Goal: Task Accomplishment & Management: Manage account settings

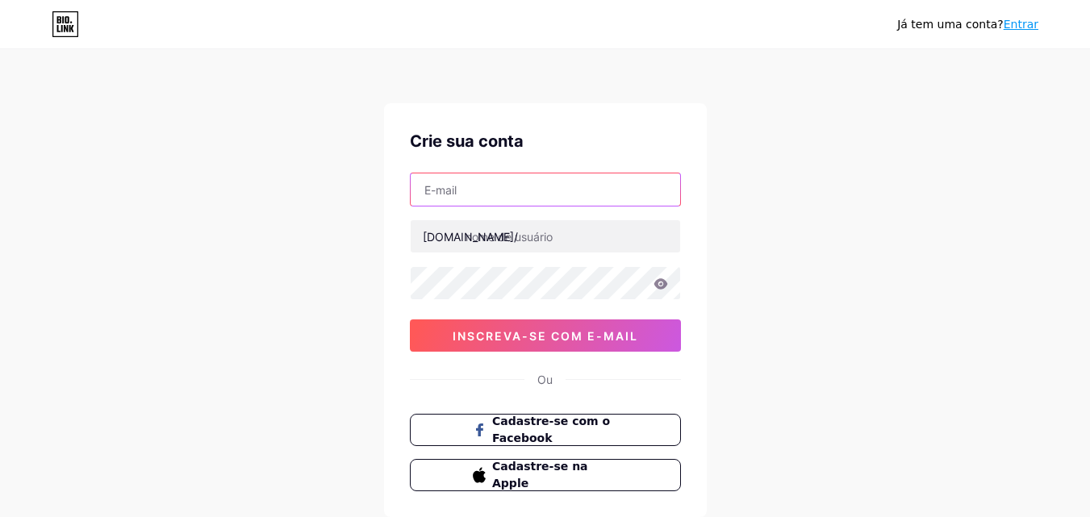
click at [542, 193] on input "text" at bounding box center [546, 190] width 270 height 32
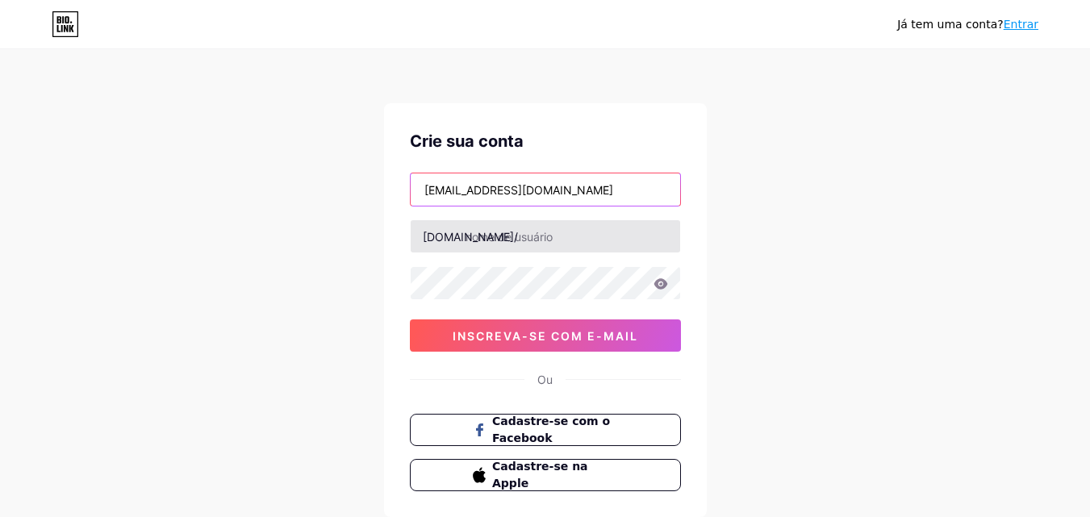
type input "[EMAIL_ADDRESS][DOMAIN_NAME]"
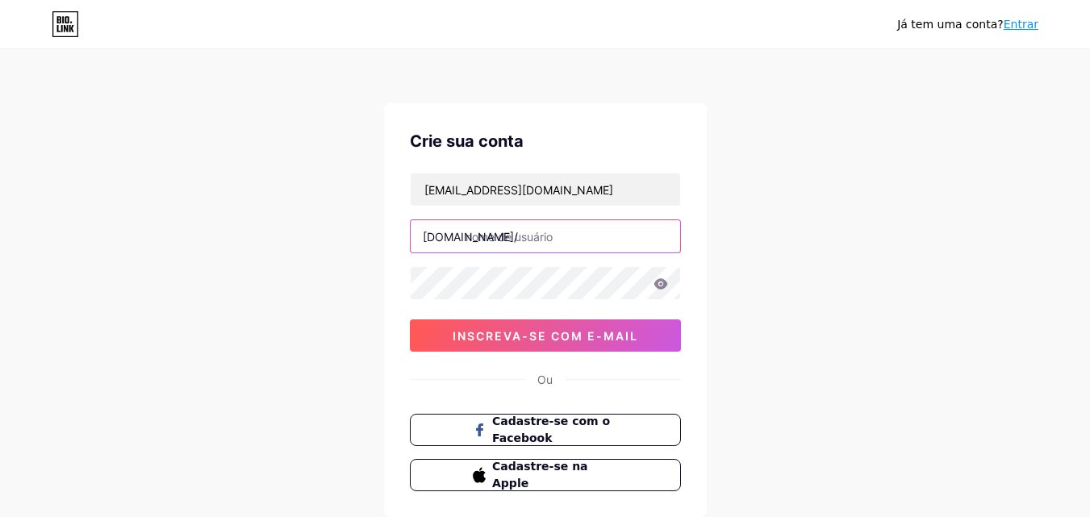
click at [546, 241] on input "text" at bounding box center [546, 236] width 270 height 32
type input "mellieseborges"
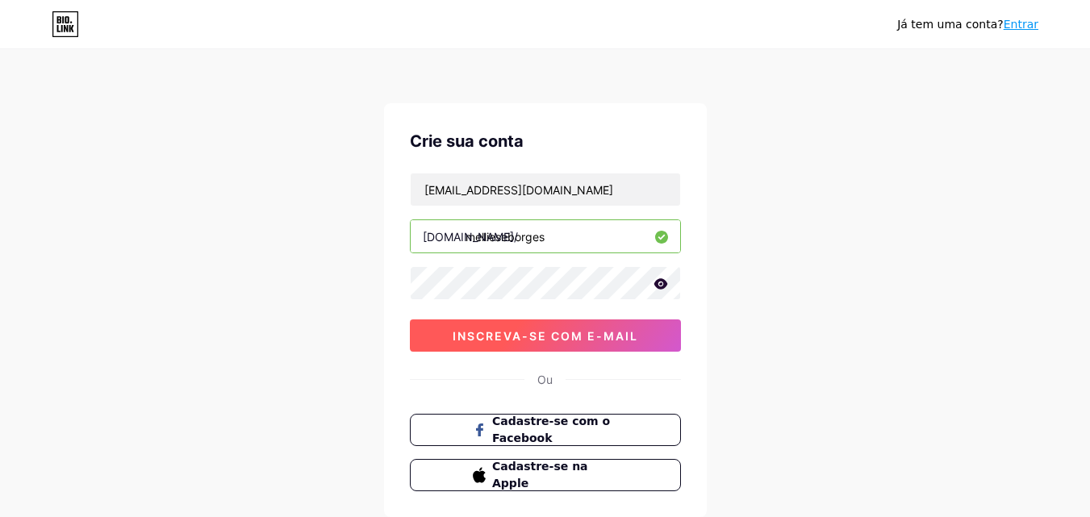
click at [564, 329] on font "inscreva-se com e-mail" at bounding box center [546, 336] width 186 height 14
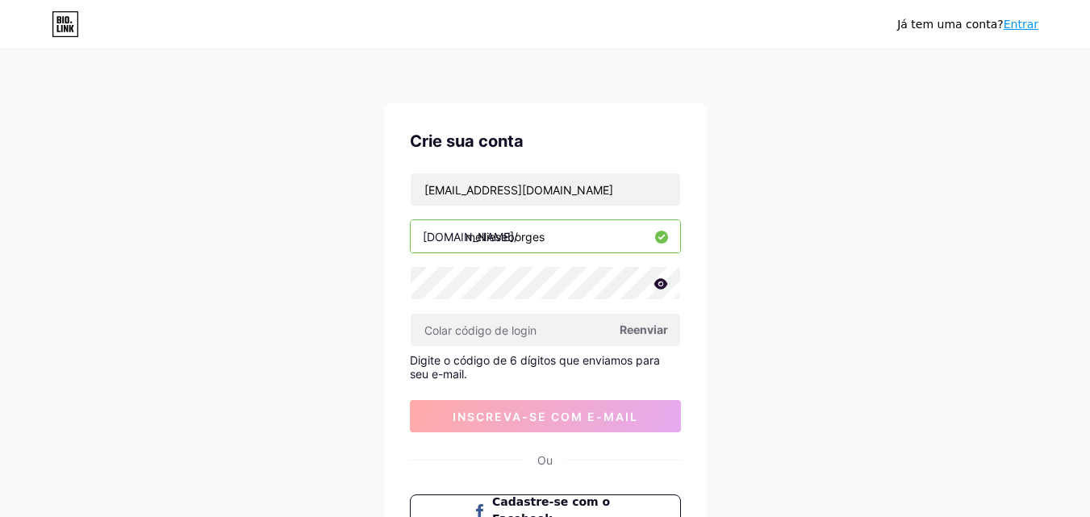
click at [647, 327] on font "Reenviar" at bounding box center [644, 330] width 48 height 14
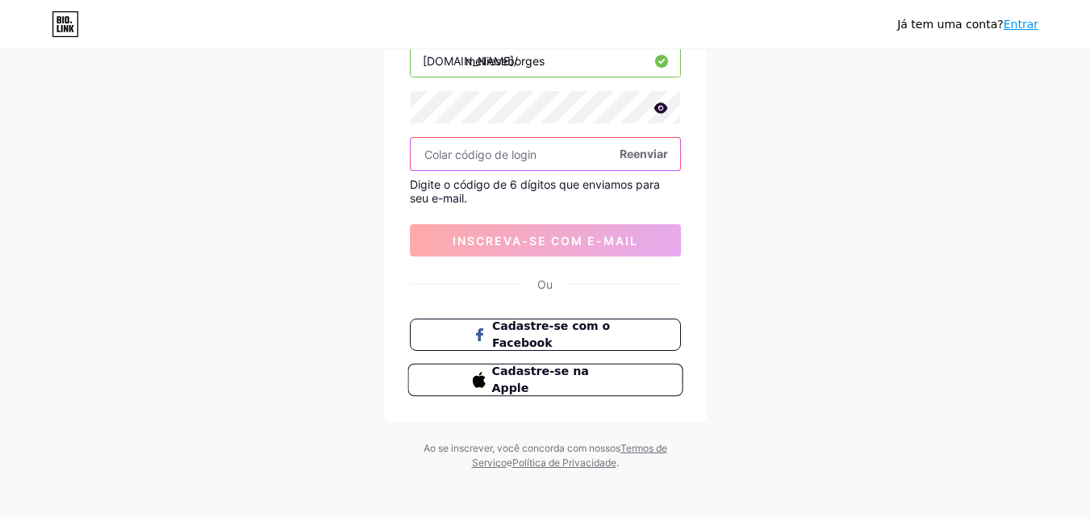
scroll to position [181, 0]
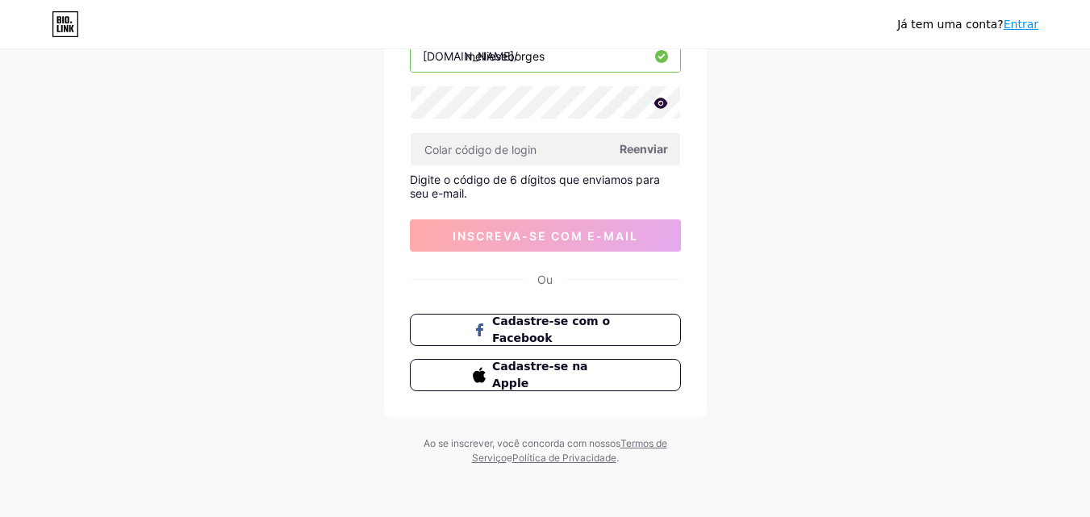
click at [657, 103] on icon at bounding box center [661, 103] width 14 height 10
click at [657, 103] on icon at bounding box center [660, 103] width 14 height 11
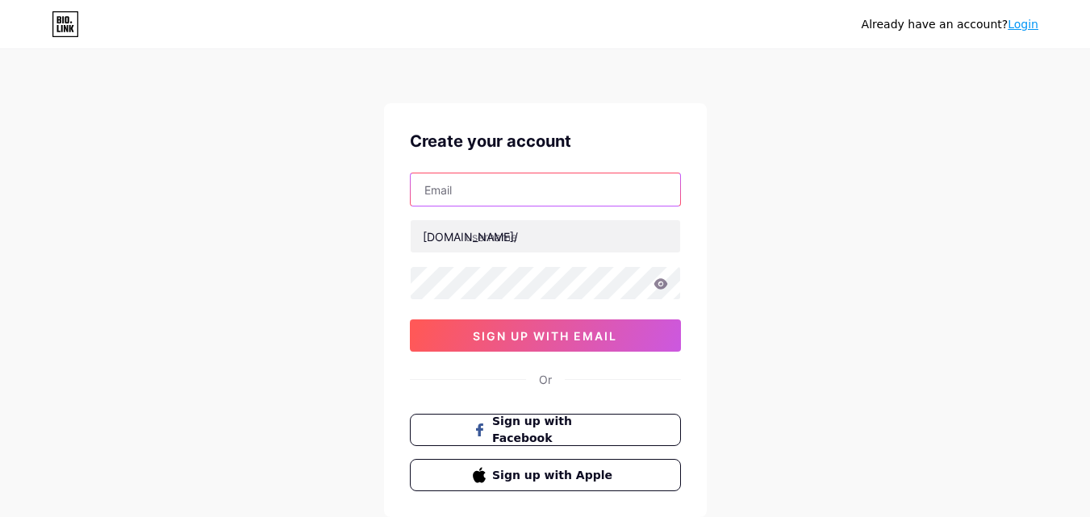
click at [539, 194] on input "text" at bounding box center [546, 190] width 270 height 32
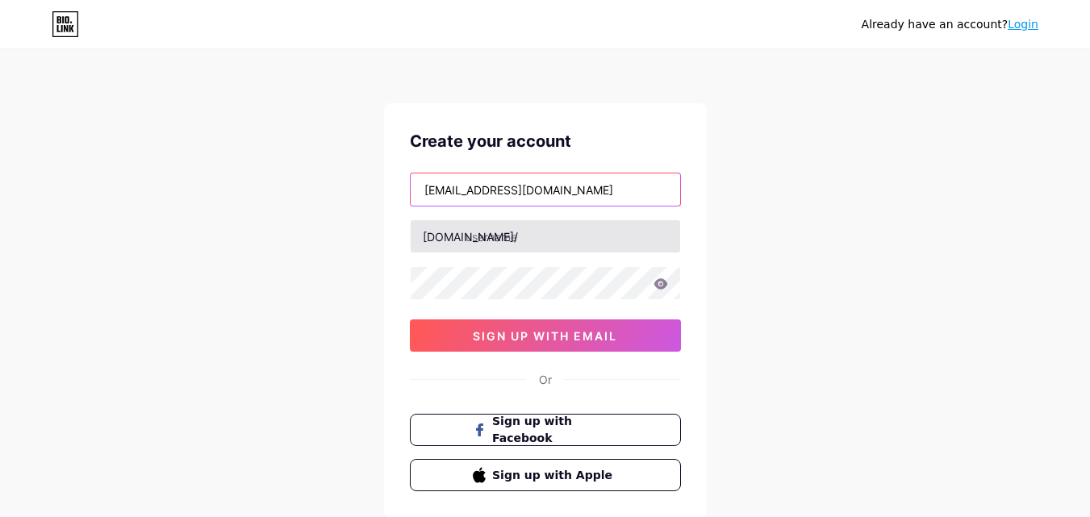
type input "[EMAIL_ADDRESS][DOMAIN_NAME]"
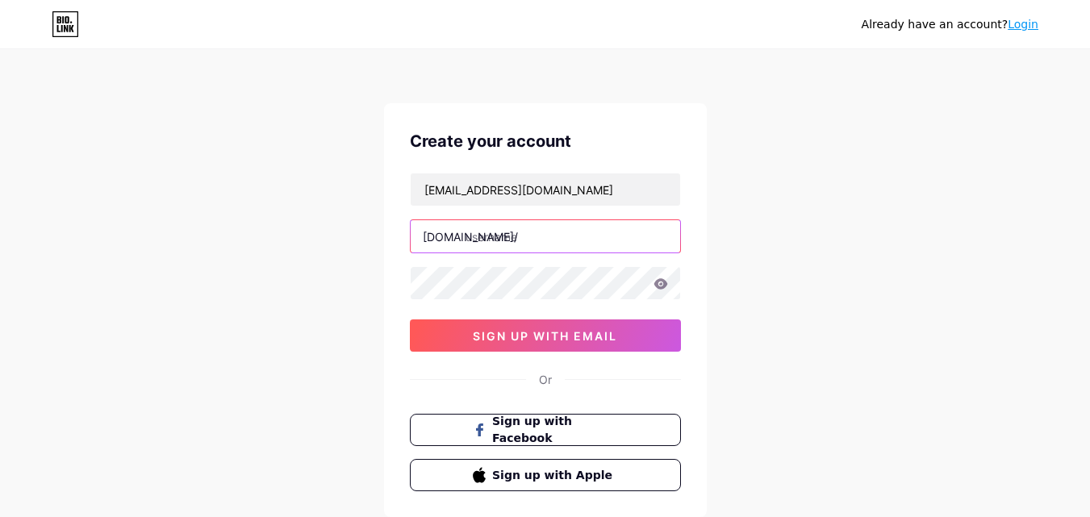
click at [528, 232] on input "text" at bounding box center [546, 236] width 270 height 32
type input "mellieseborges"
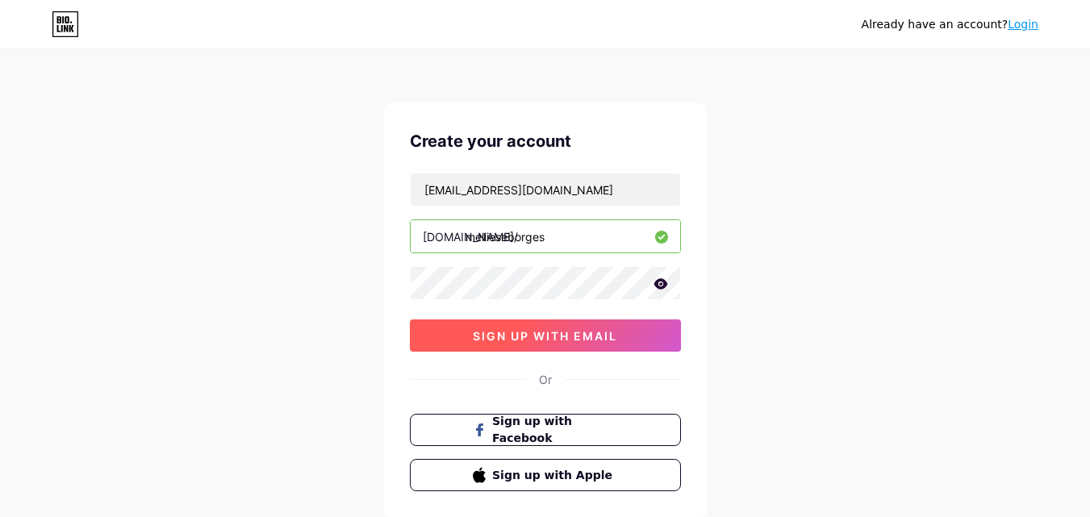
click at [590, 340] on span "sign up with email" at bounding box center [545, 336] width 144 height 14
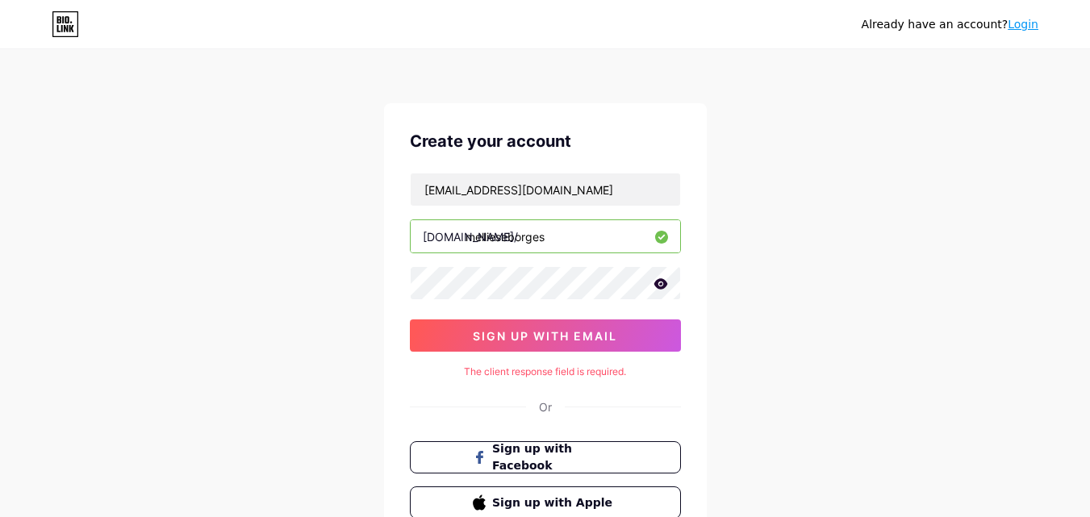
click at [1027, 26] on link "Login" at bounding box center [1023, 24] width 31 height 13
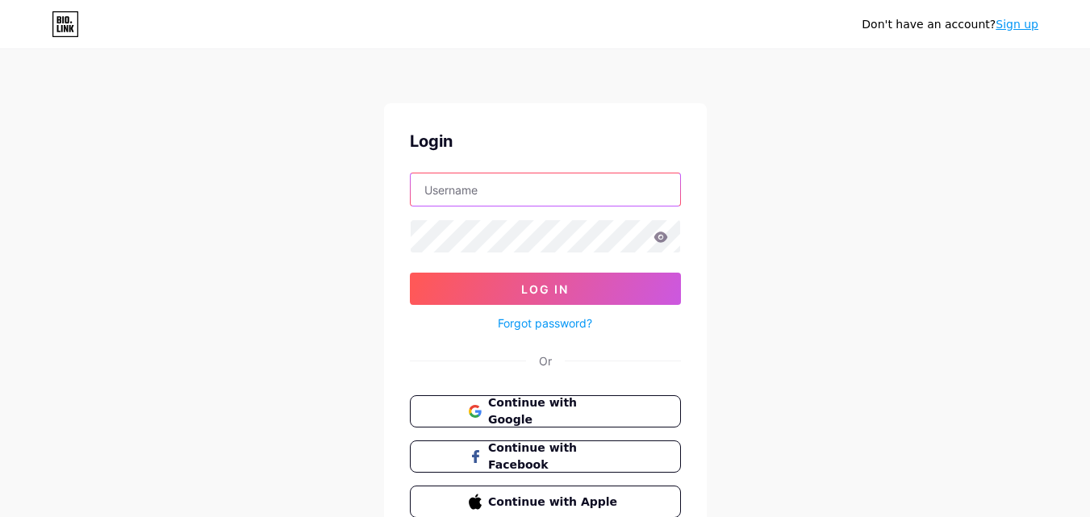
click at [591, 187] on input "text" at bounding box center [546, 190] width 270 height 32
click at [638, 187] on input "[EMAIL_ADDRESS][DOMAIN_NAME]" at bounding box center [546, 190] width 270 height 32
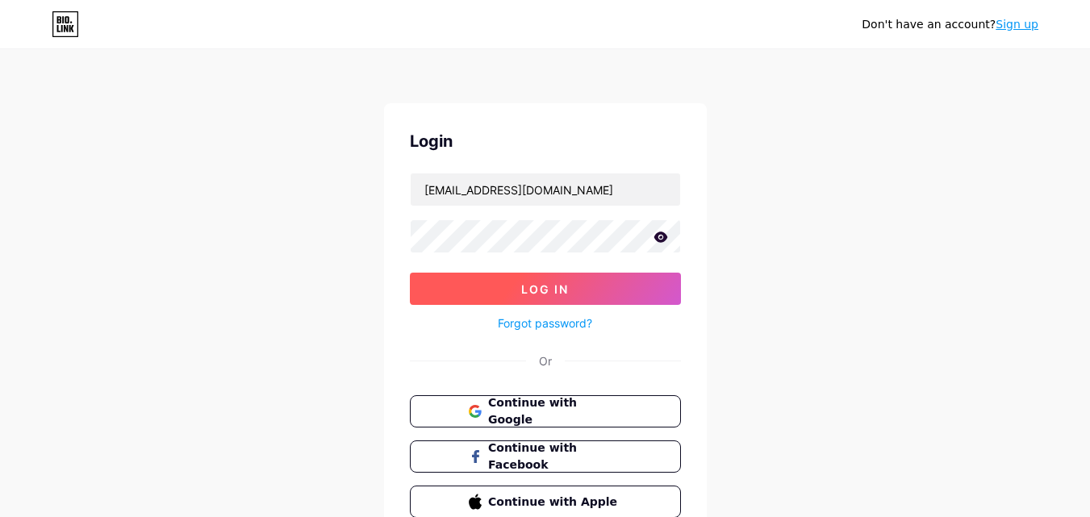
click at [630, 284] on button "Log In" at bounding box center [545, 289] width 271 height 32
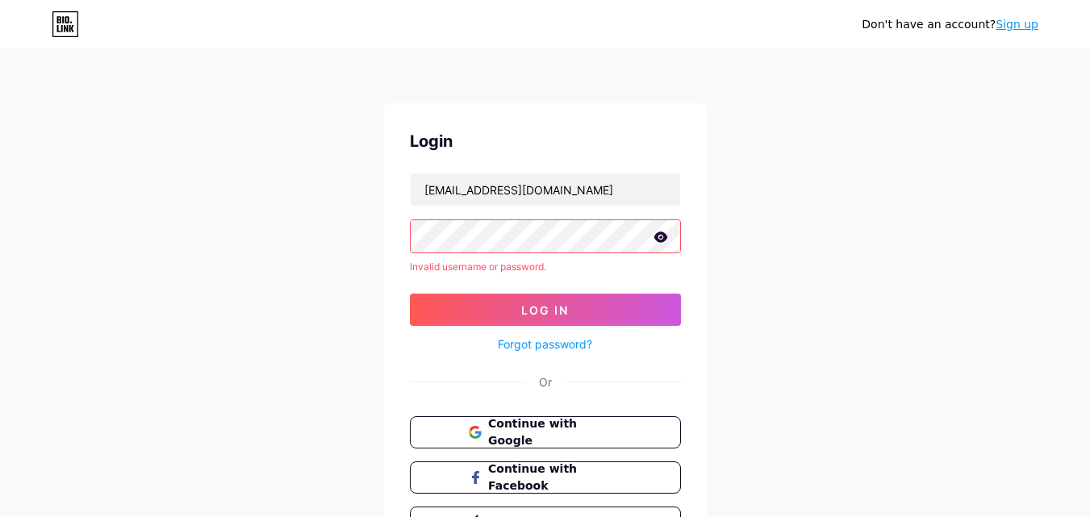
click at [660, 239] on icon at bounding box center [661, 237] width 15 height 11
drag, startPoint x: 618, startPoint y: 191, endPoint x: 504, endPoint y: 200, distance: 115.0
click at [504, 200] on input "[EMAIL_ADDRESS][DOMAIN_NAME]" at bounding box center [546, 190] width 270 height 32
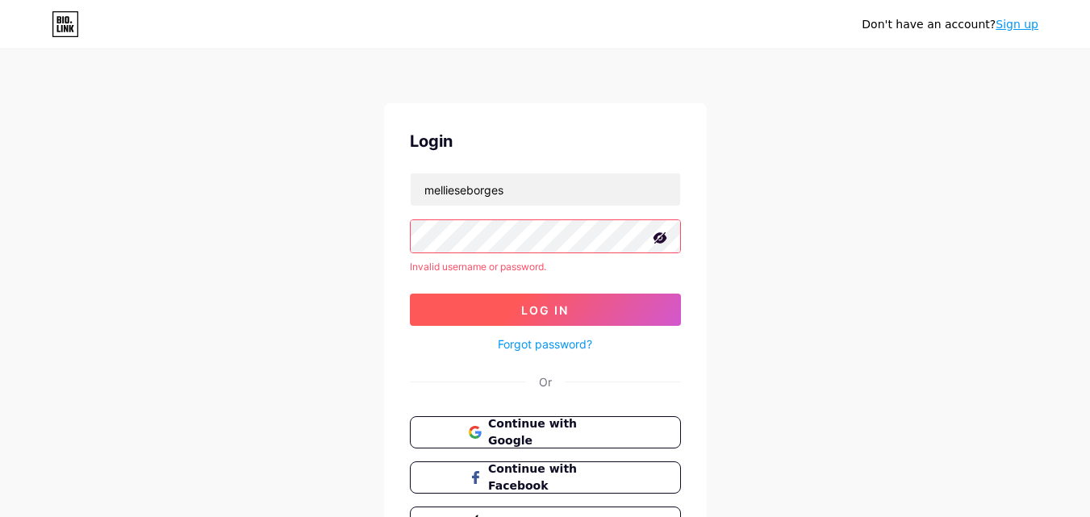
click at [529, 312] on span "Log In" at bounding box center [545, 310] width 48 height 14
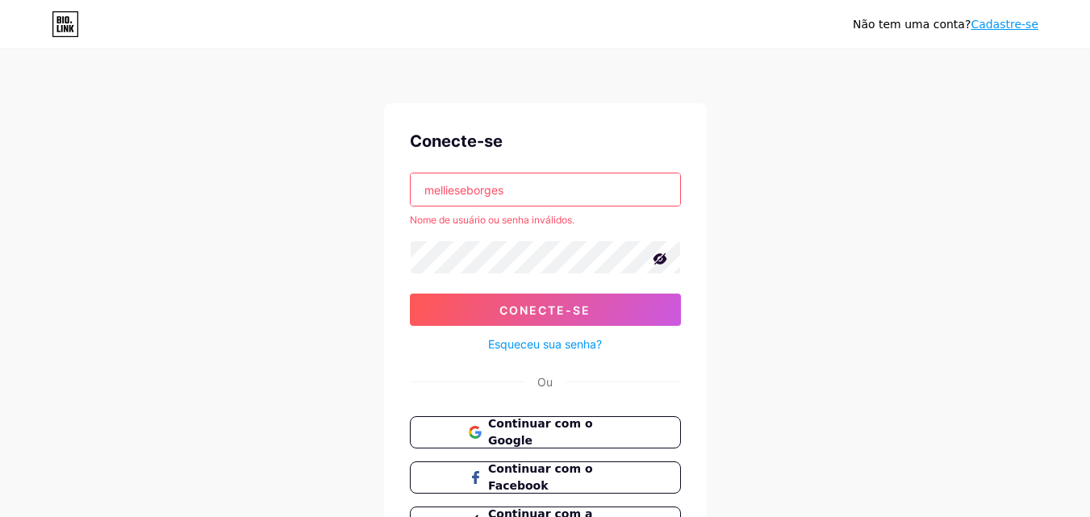
click at [878, 169] on div "Não tem uma conta? Cadastre-se Conecte-se mellieseborges Nome de usuário ou sen…" at bounding box center [545, 308] width 1090 height 617
click at [528, 183] on input "mellieseborges" at bounding box center [546, 190] width 270 height 32
type input "[EMAIL_ADDRESS][DOMAIN_NAME]"
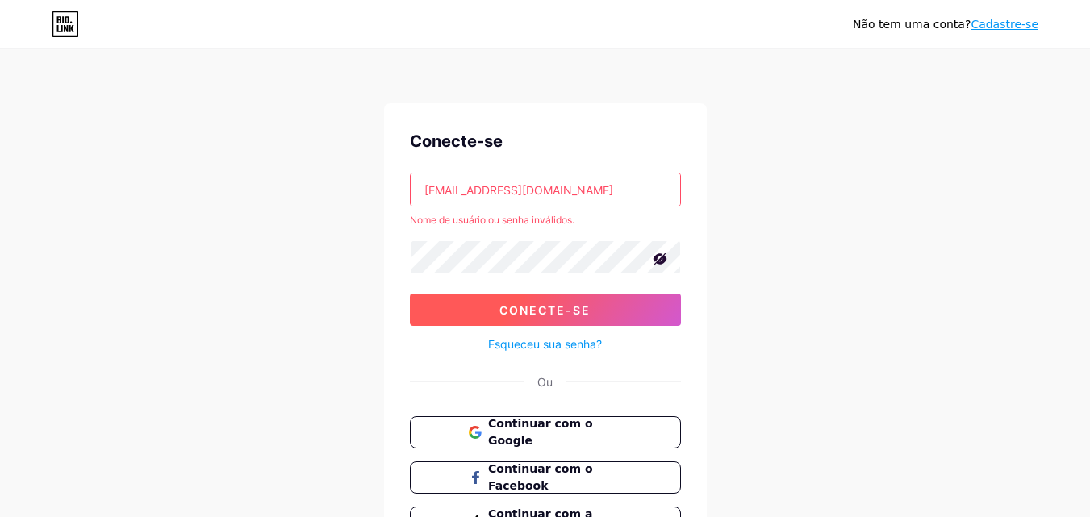
click at [542, 307] on font "Conecte-se" at bounding box center [545, 310] width 91 height 14
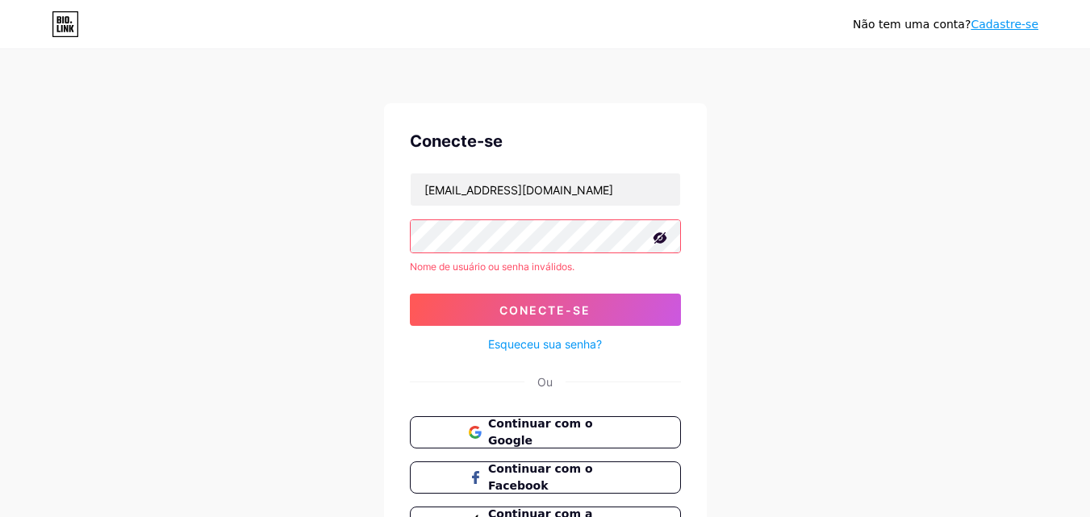
click at [1004, 25] on font "Cadastre-se" at bounding box center [1005, 24] width 68 height 13
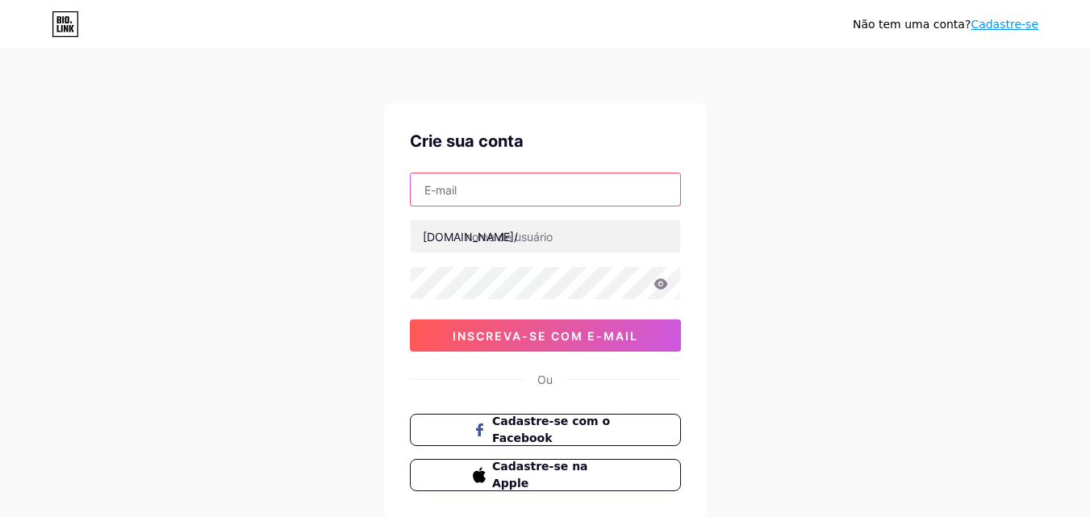
click at [526, 195] on input "text" at bounding box center [546, 190] width 270 height 32
type input "[EMAIL_ADDRESS][DOMAIN_NAME]"
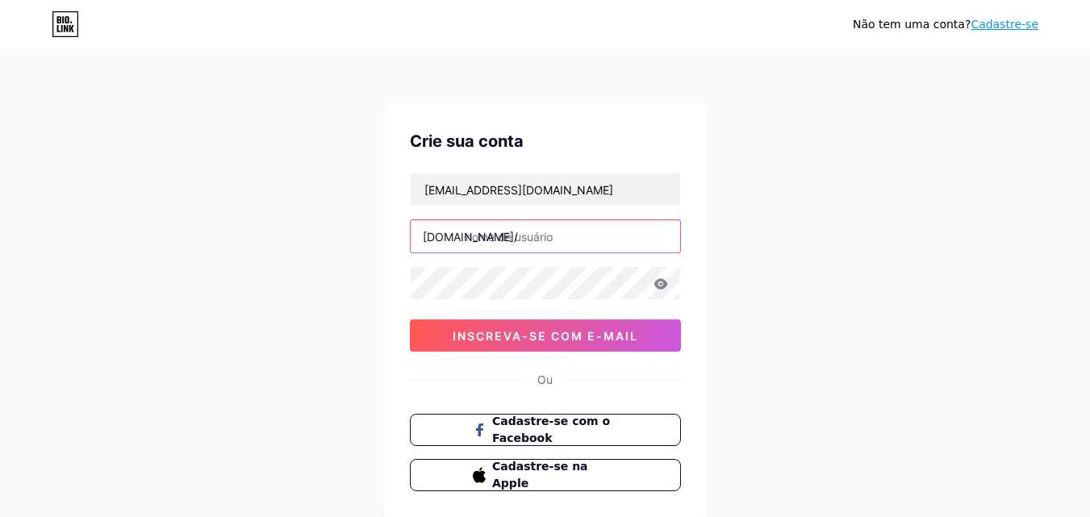
click at [541, 234] on input "text" at bounding box center [546, 236] width 270 height 32
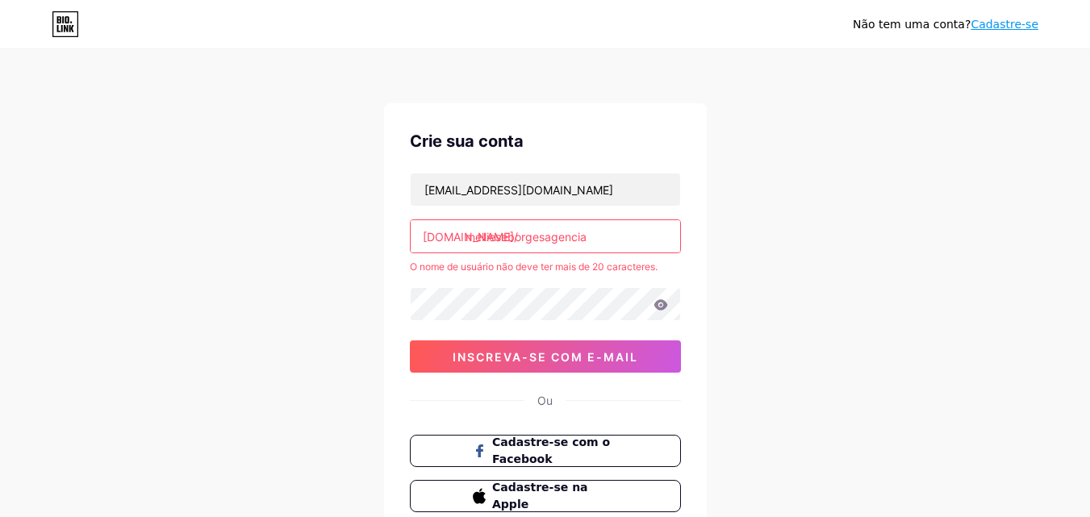
drag, startPoint x: 594, startPoint y: 233, endPoint x: 548, endPoint y: 234, distance: 46.0
click at [548, 234] on input "mellieseborgesagencia" at bounding box center [546, 236] width 270 height 32
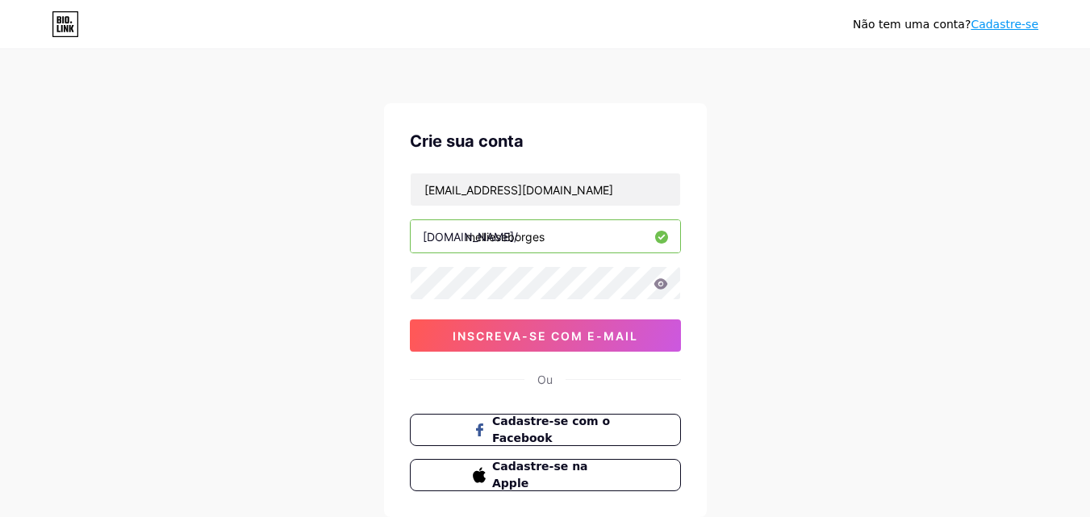
type input "mellieseborges"
click at [560, 311] on div "mellieseborgesagencia@gmail.com bio.link/ mellieseborges 0cAFcWeA65zey0Op3ADGyF…" at bounding box center [545, 262] width 271 height 179
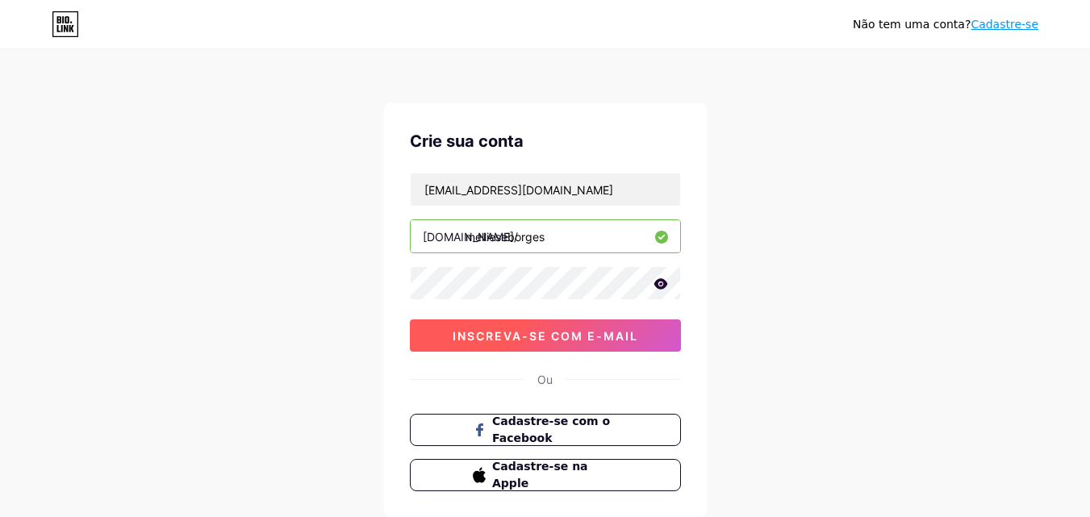
click at [589, 335] on font "inscreva-se com e-mail" at bounding box center [546, 336] width 186 height 14
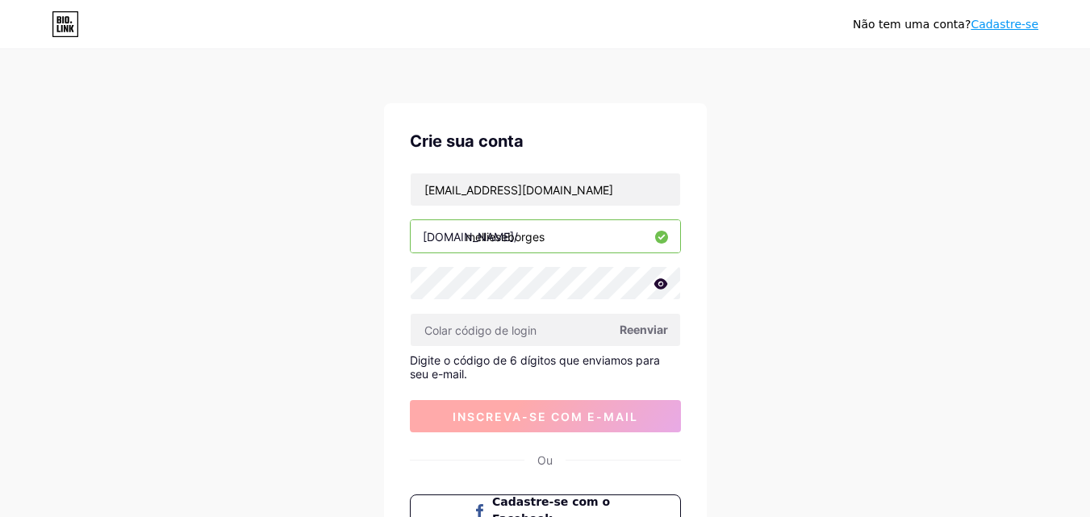
click at [588, 333] on input "text" at bounding box center [546, 330] width 270 height 32
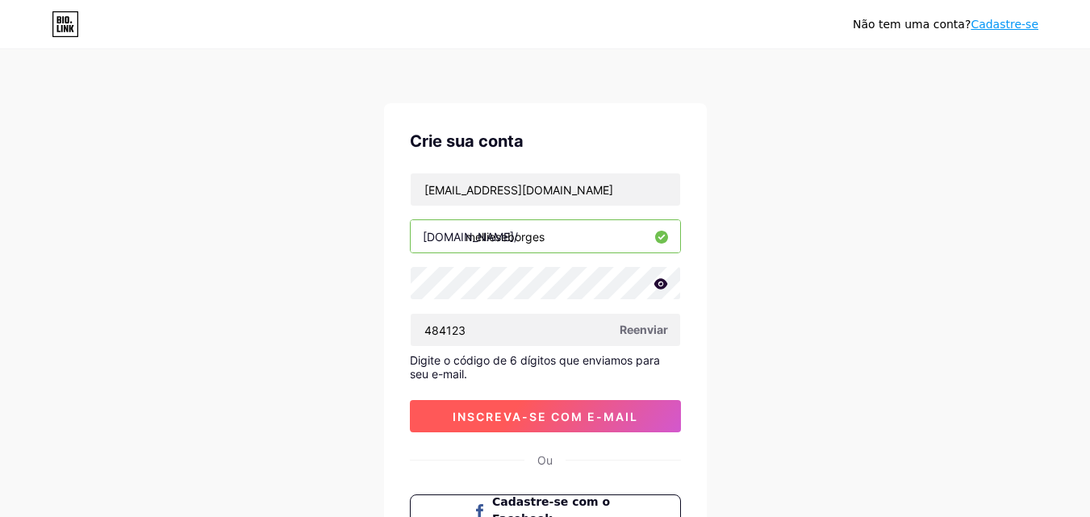
type input "484123"
click at [593, 413] on font "inscreva-se com e-mail" at bounding box center [546, 417] width 186 height 14
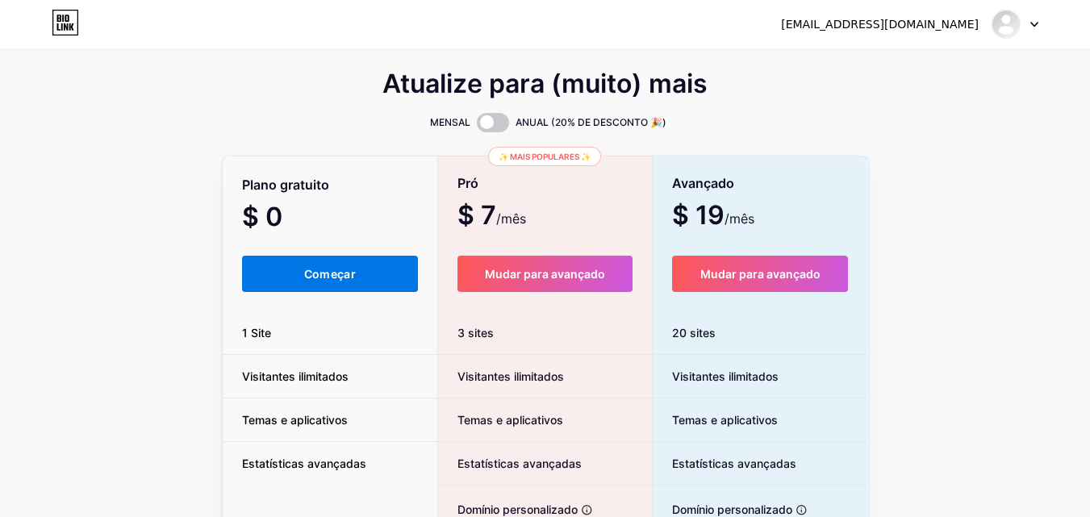
click at [297, 266] on button "Começar" at bounding box center [330, 274] width 177 height 36
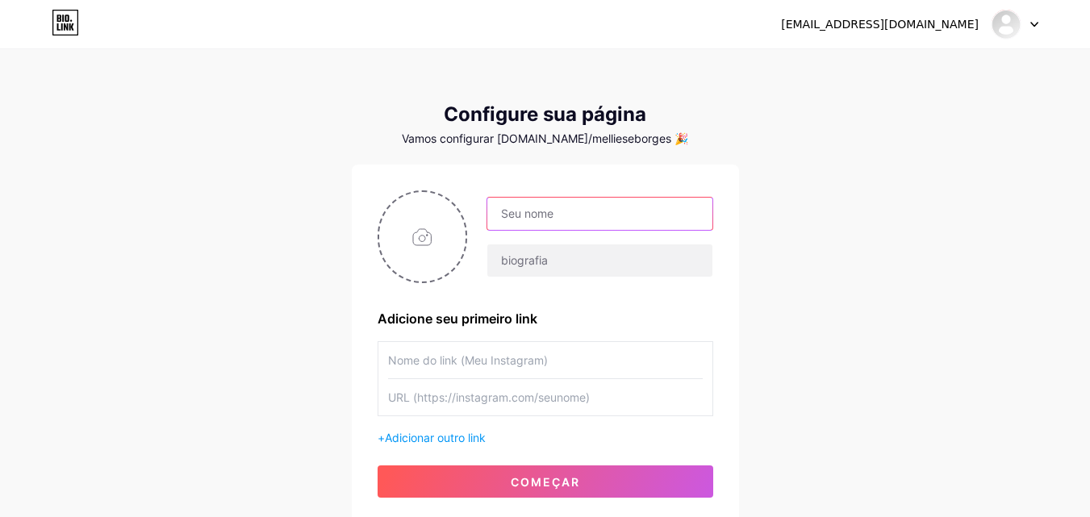
click at [643, 214] on input "text" at bounding box center [600, 214] width 224 height 32
click at [826, 197] on div "mellieseborgesagencia@gmail.com Painel Sair Configure sua página Vamos configur…" at bounding box center [545, 287] width 1090 height 575
click at [622, 208] on input "text" at bounding box center [600, 214] width 224 height 32
type input "a"
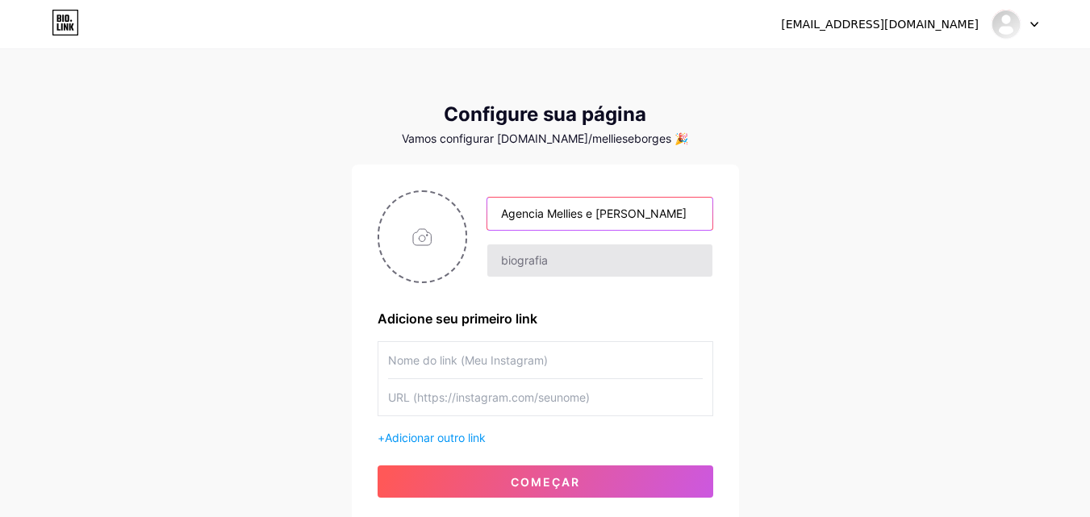
type input "Agencia Mellies e Borges"
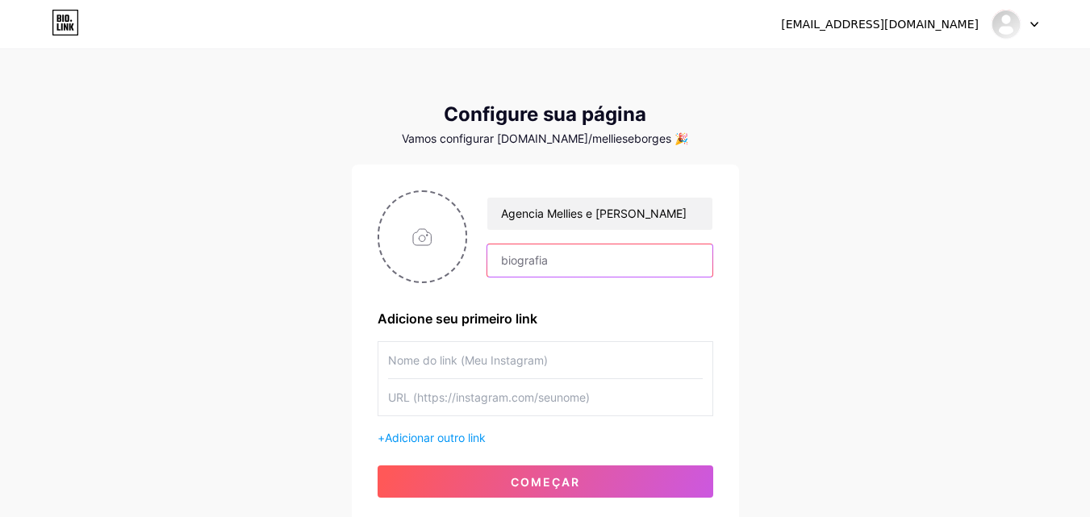
click at [633, 266] on input "text" at bounding box center [600, 261] width 224 height 32
type input "Uma agencia completa com estratégia e resultado."
click at [418, 237] on input "file" at bounding box center [422, 237] width 87 height 90
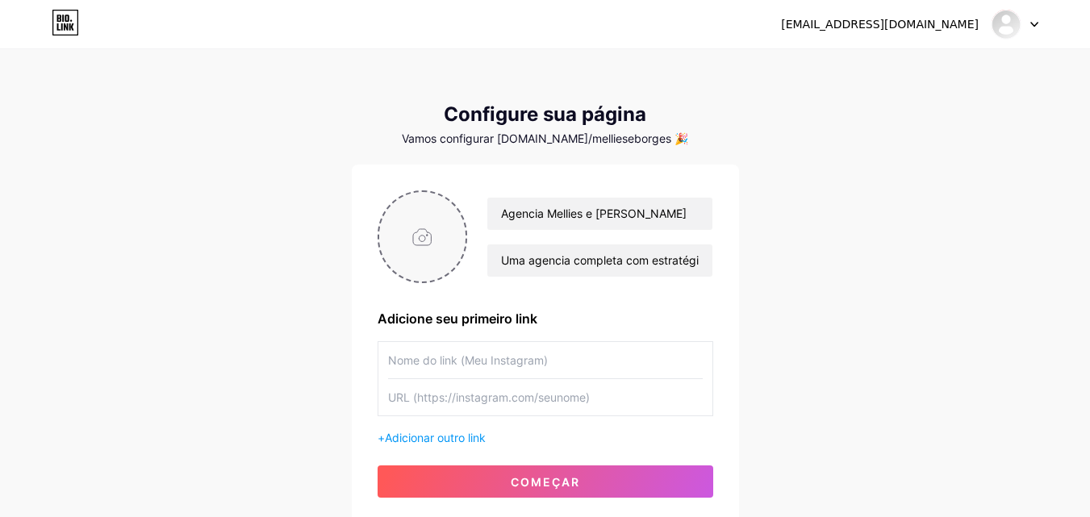
type input "C:\fakepath\Imagem do WhatsApp de 2025-03-30 à(s) 09.52.34_bccd3809.jpg"
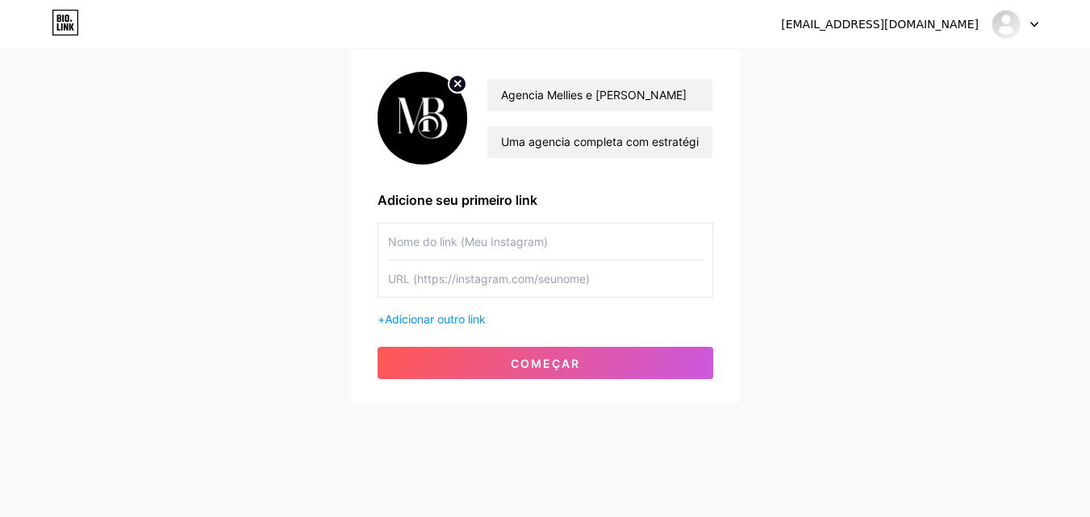
scroll to position [123, 0]
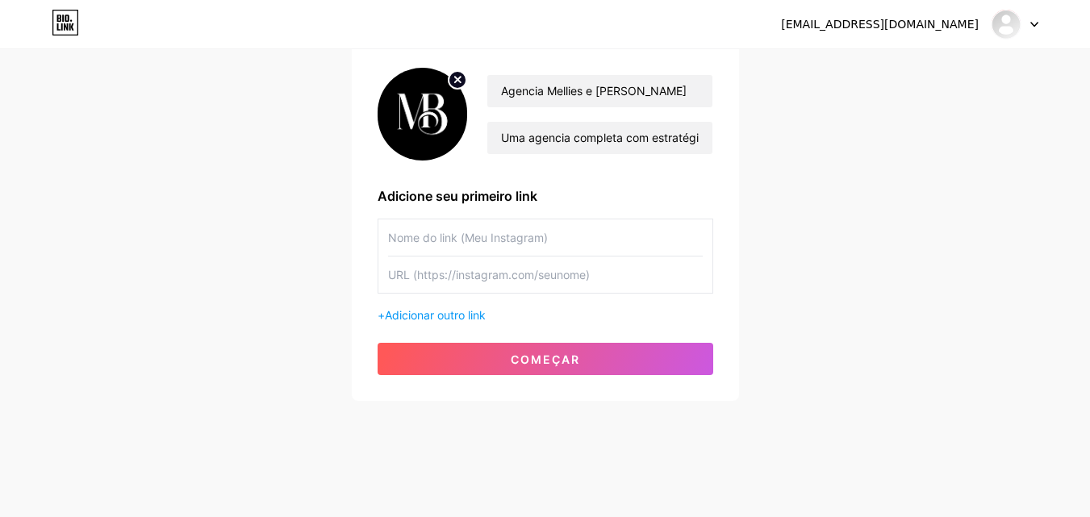
click at [515, 241] on input "text" at bounding box center [545, 238] width 315 height 36
click at [518, 240] on input "text" at bounding box center [545, 238] width 315 height 36
paste input "https://www.instagram.com/mellieseborges_agencia?utm_source=ig_web_button_share…"
type input "h"
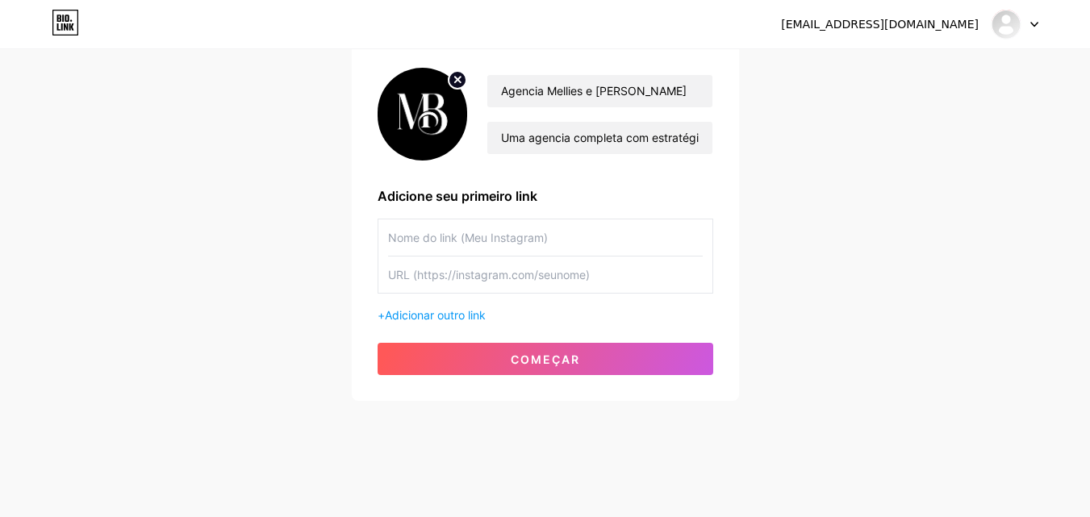
click at [560, 278] on input "text" at bounding box center [545, 275] width 315 height 36
paste input "https://www.instagram.com/mellieseborges_agencia?utm_source=ig_web_button_share…"
type input "https://www.instagram.com/mellieseborges_agencia?utm_source=ig_web_button_share…"
click at [563, 246] on input "text" at bounding box center [545, 238] width 315 height 36
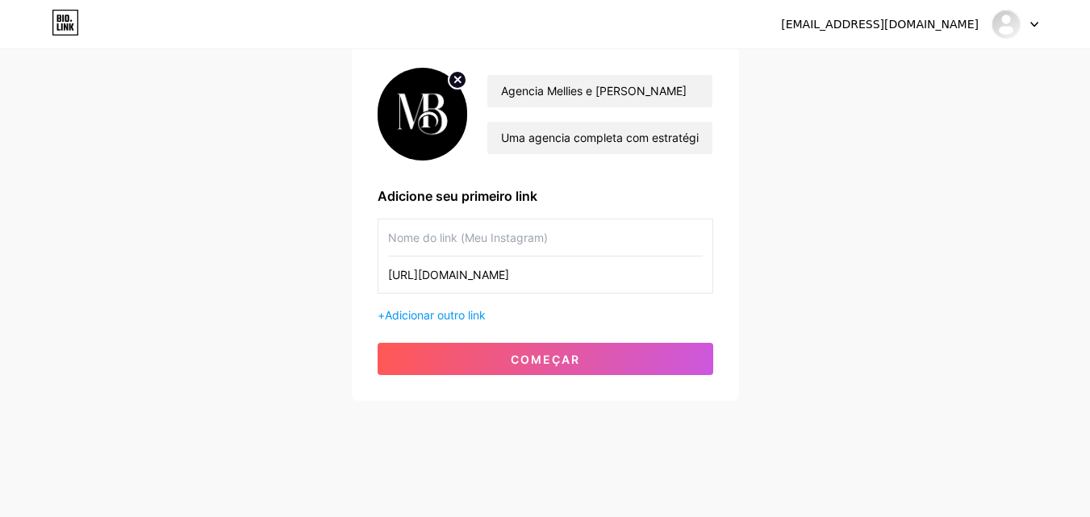
scroll to position [0, 0]
type input "N"
type input "INSTAGRAM"
click at [470, 316] on font "Adicionar outro link" at bounding box center [435, 315] width 101 height 14
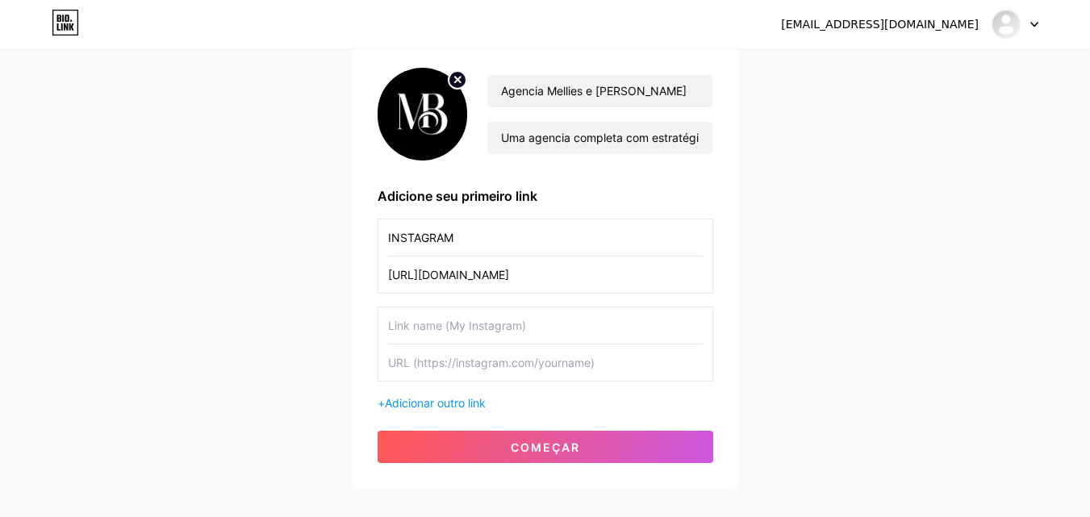
click at [556, 322] on input "text" at bounding box center [545, 326] width 315 height 36
click at [503, 324] on input "text" at bounding box center [545, 326] width 315 height 36
click at [527, 371] on input "text" at bounding box center [545, 363] width 315 height 36
paste input "https://wa.me/message/KIBKJ4TA6WS4P1"
type input "https://wa.me/message/KIBKJ4TA6WS4P1"
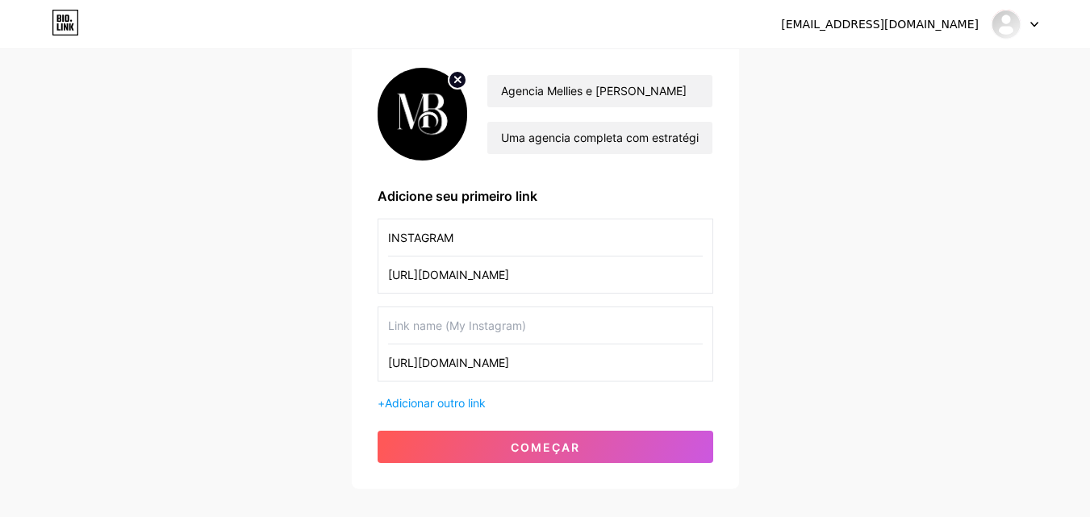
click at [525, 324] on input "text" at bounding box center [545, 326] width 315 height 36
type input "NOSSO WHATSAPP"
click at [436, 404] on font "Adicionar outro link" at bounding box center [435, 403] width 101 height 14
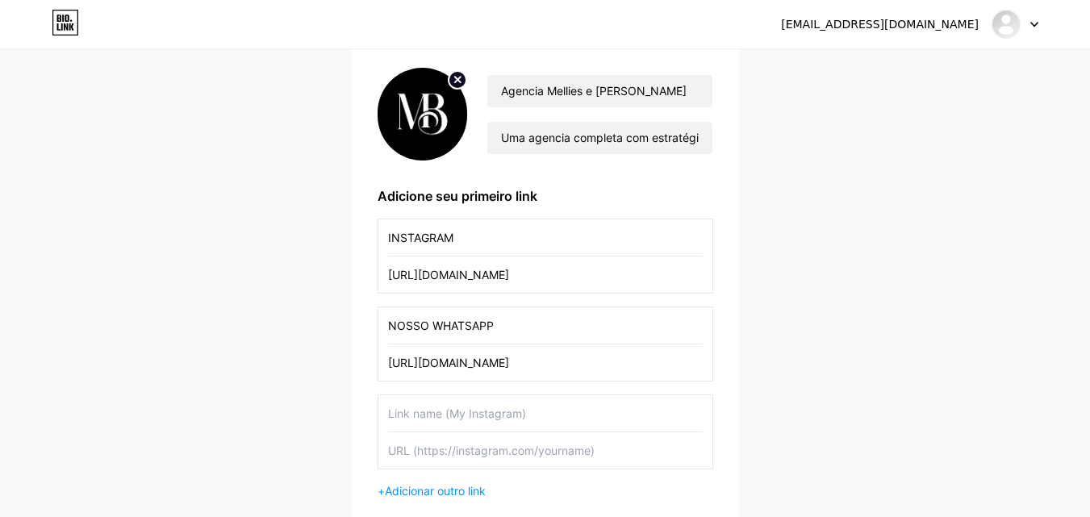
click at [525, 417] on input "text" at bounding box center [545, 413] width 315 height 36
click at [547, 450] on input "text" at bounding box center [545, 451] width 315 height 36
paste input "https://g.page/r/CU5gB9R7ke5dEAE/review"
type input "https://g.page/r/CU5gB9R7ke5dEAE/review"
click at [553, 414] on input "text" at bounding box center [545, 413] width 315 height 36
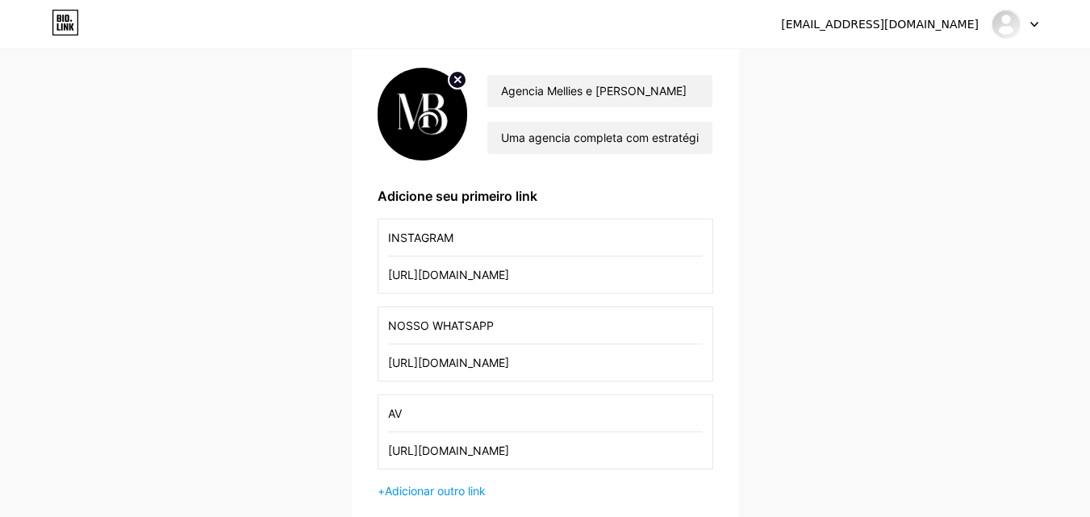
type input "A"
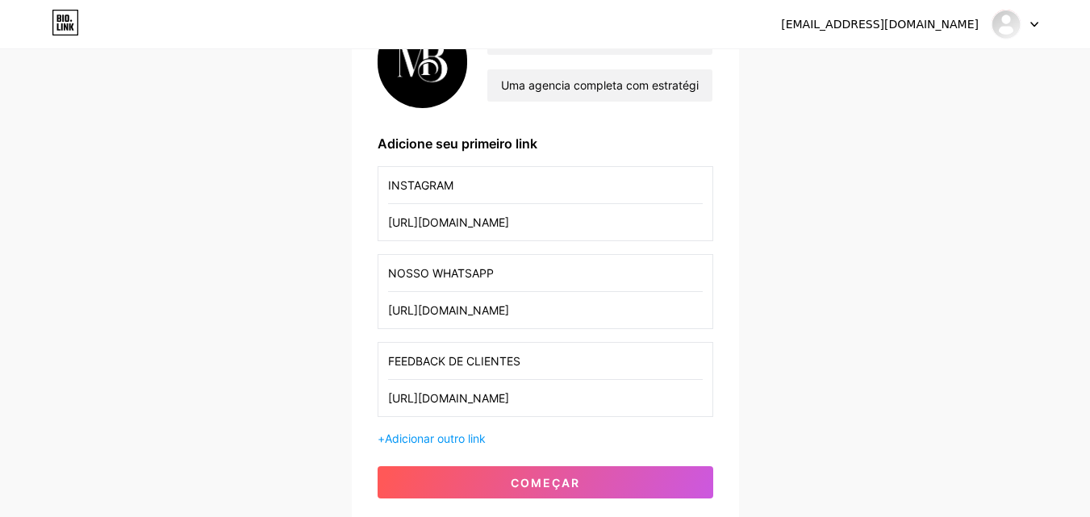
scroll to position [203, 0]
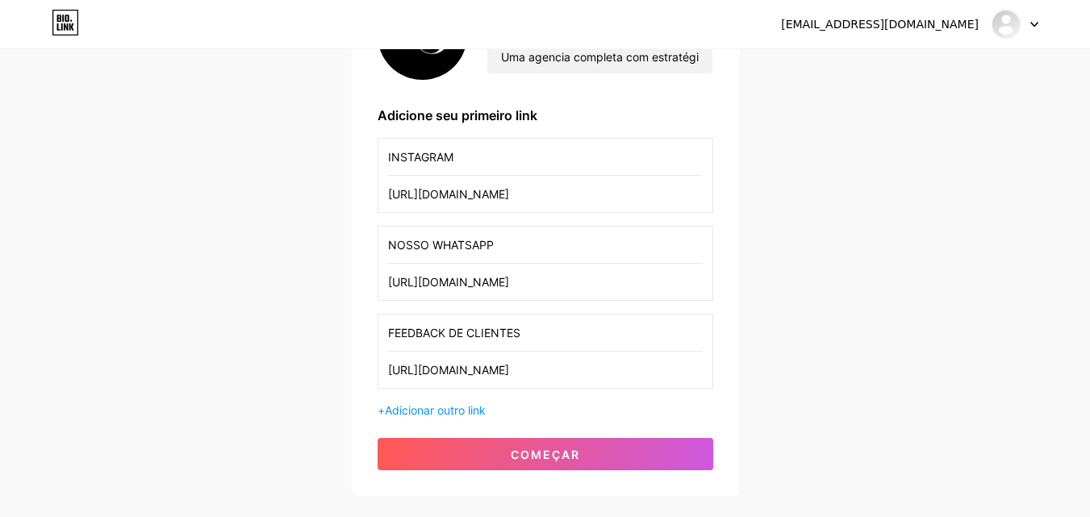
type input "FEEDBACK DE CLIENTES"
click at [856, 334] on div "mellieseborgesagencia@gmail.com Painel Sair Configure sua página Vamos configur…" at bounding box center [545, 172] width 1090 height 751
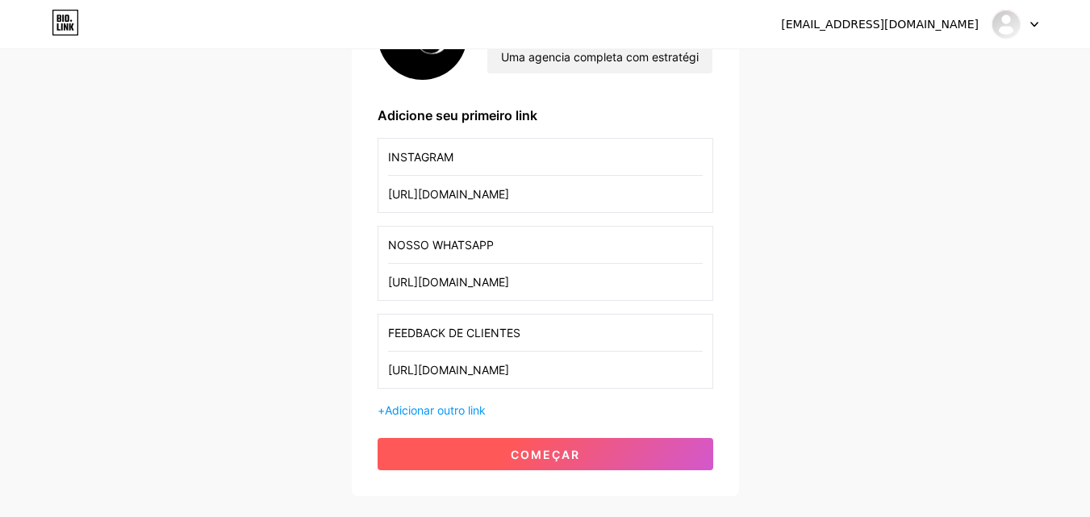
click at [544, 458] on font "começar" at bounding box center [545, 455] width 69 height 14
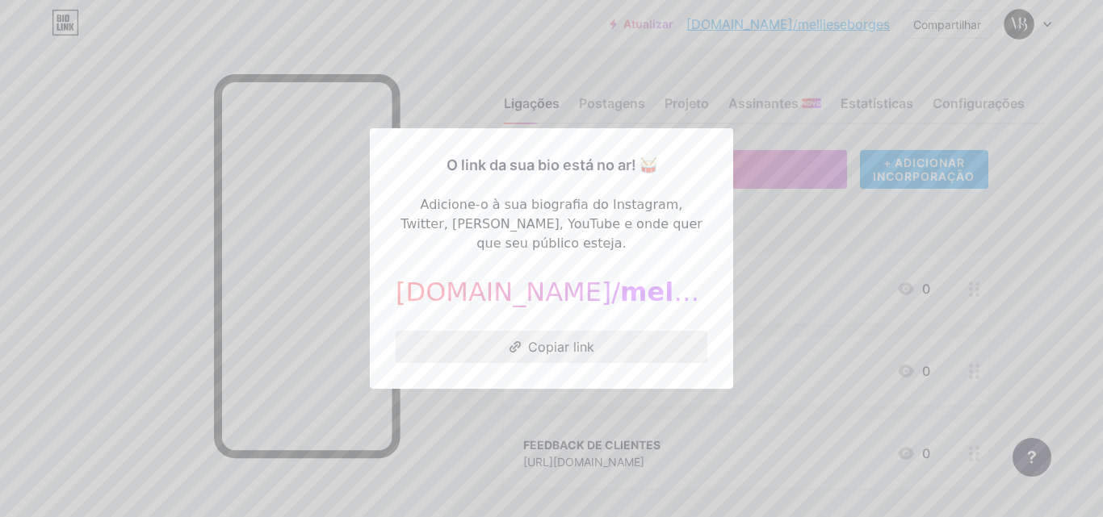
click at [563, 339] on font "Copiar link" at bounding box center [561, 347] width 66 height 16
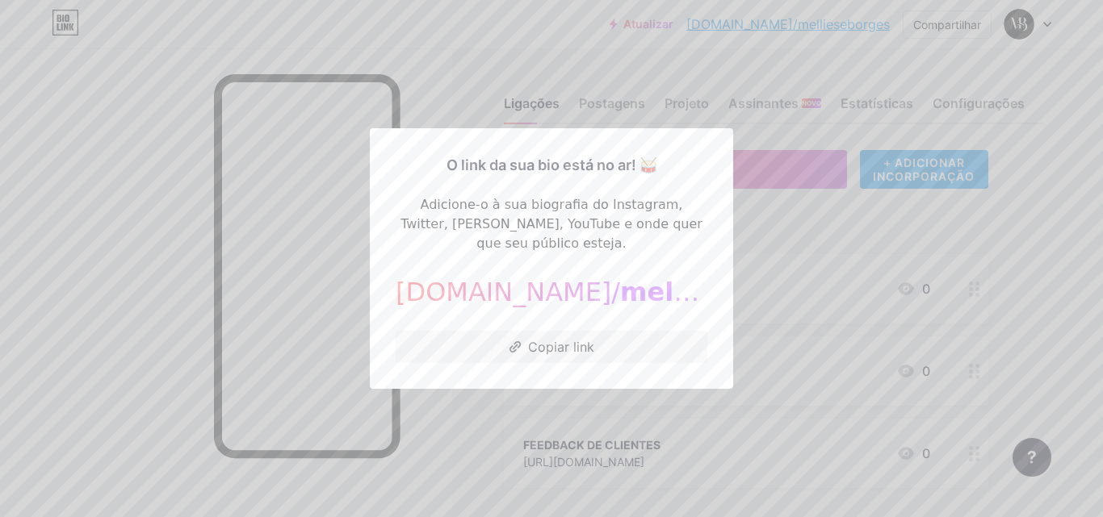
click at [91, 154] on div at bounding box center [551, 258] width 1103 height 517
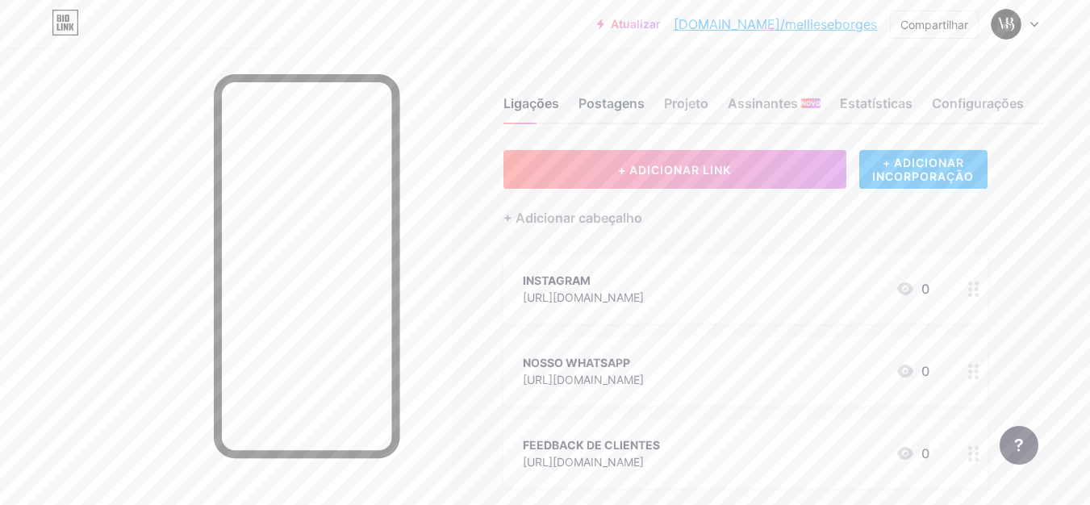
click at [597, 107] on font "Postagens" at bounding box center [612, 103] width 66 height 16
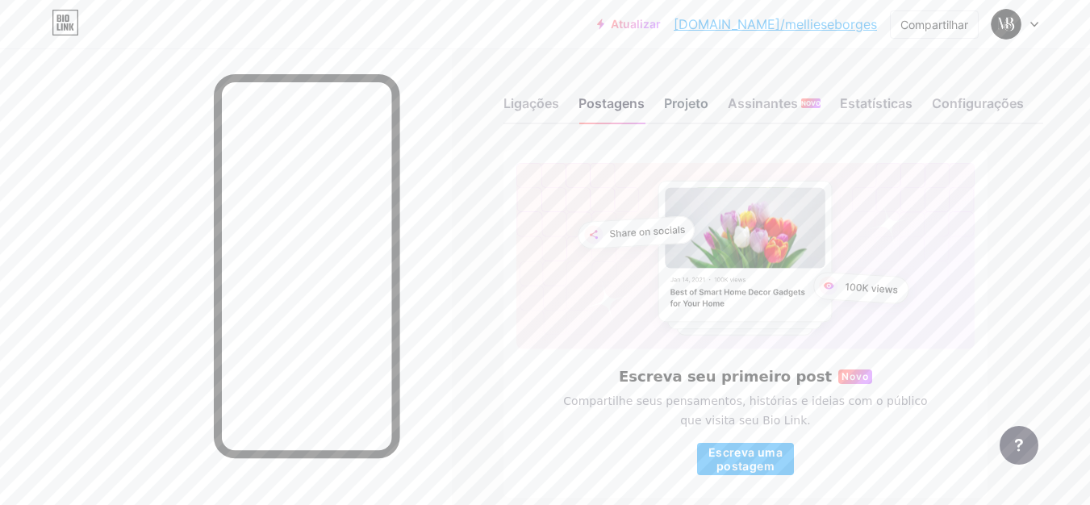
click at [680, 98] on font "Projeto" at bounding box center [686, 103] width 44 height 16
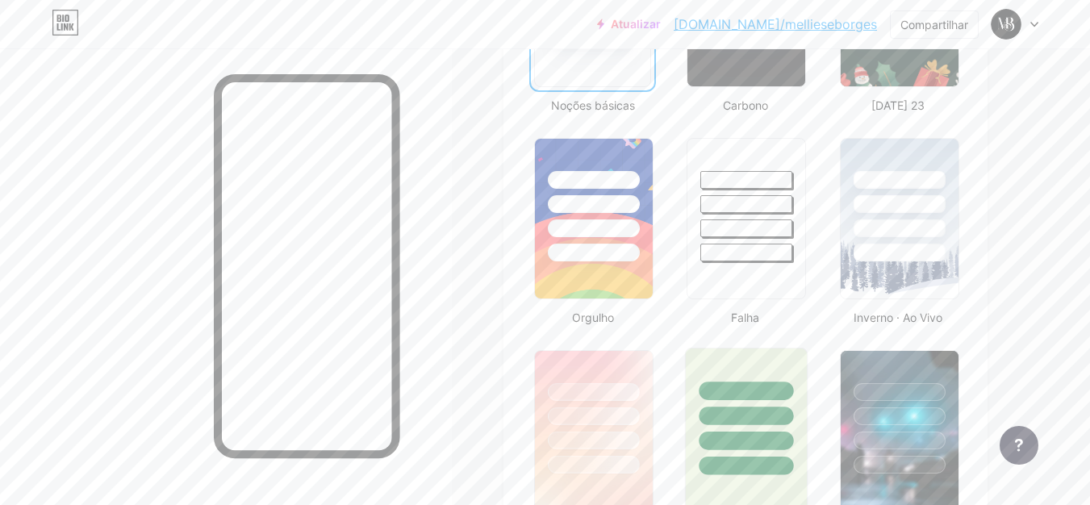
scroll to position [726, 0]
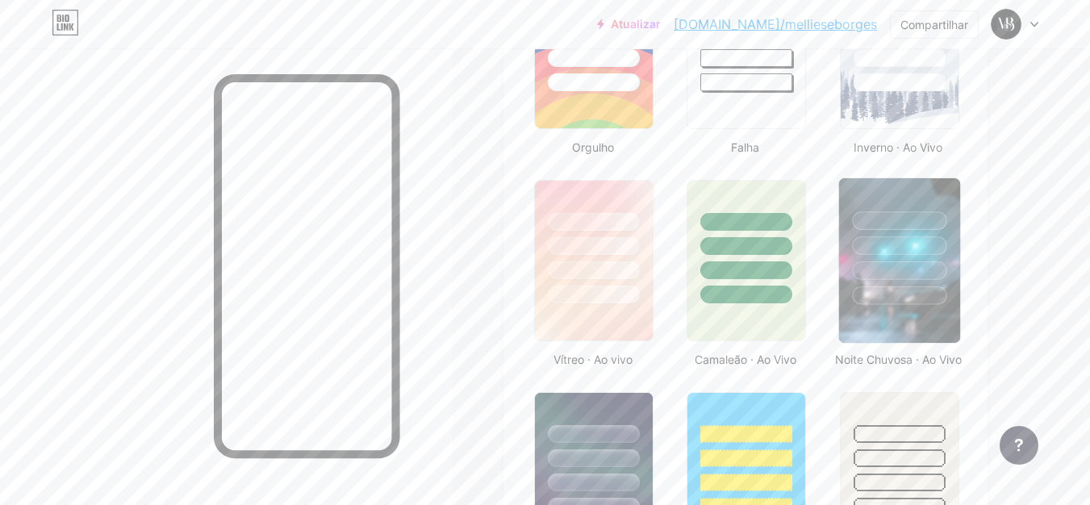
click at [869, 326] on img at bounding box center [899, 260] width 121 height 165
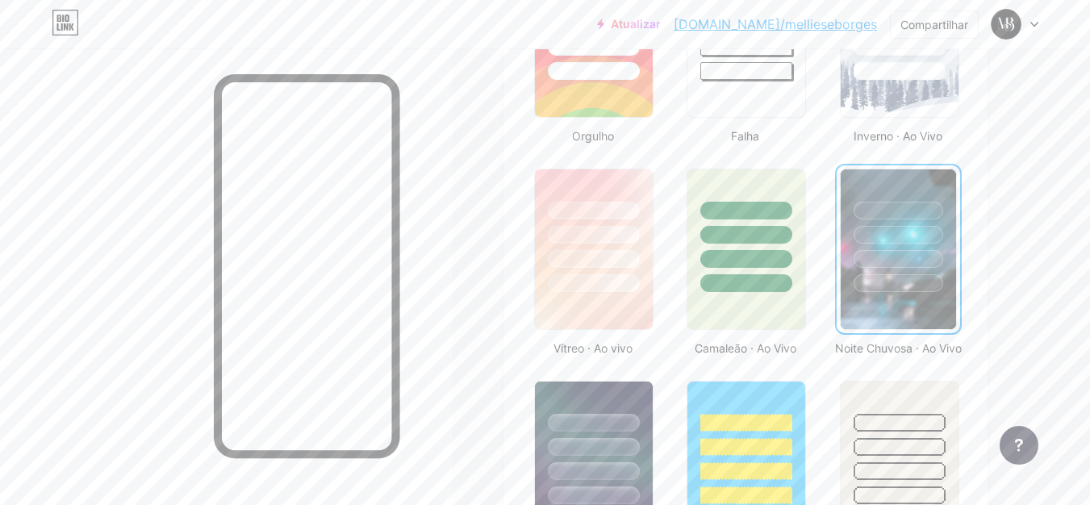
scroll to position [734, 0]
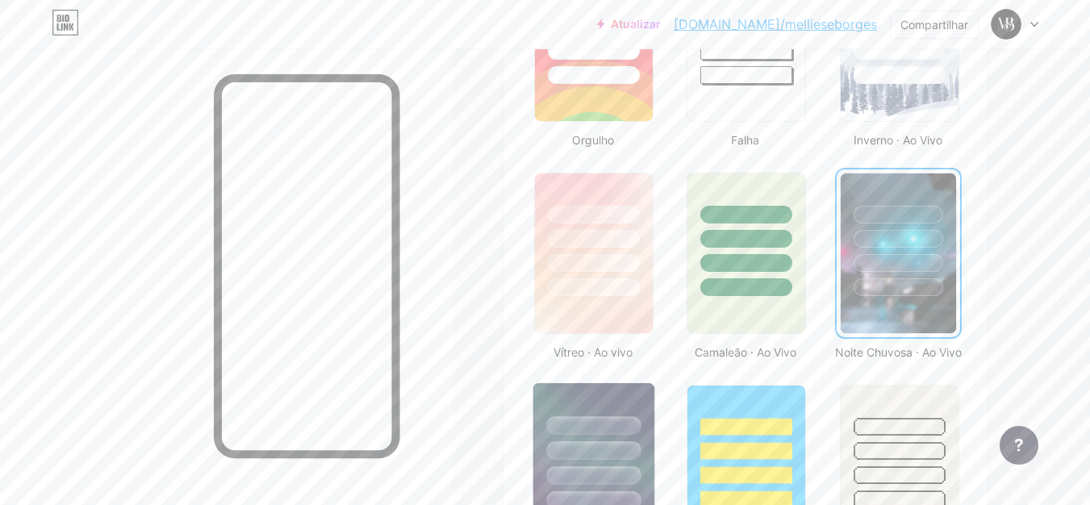
click at [575, 433] on div at bounding box center [594, 446] width 121 height 127
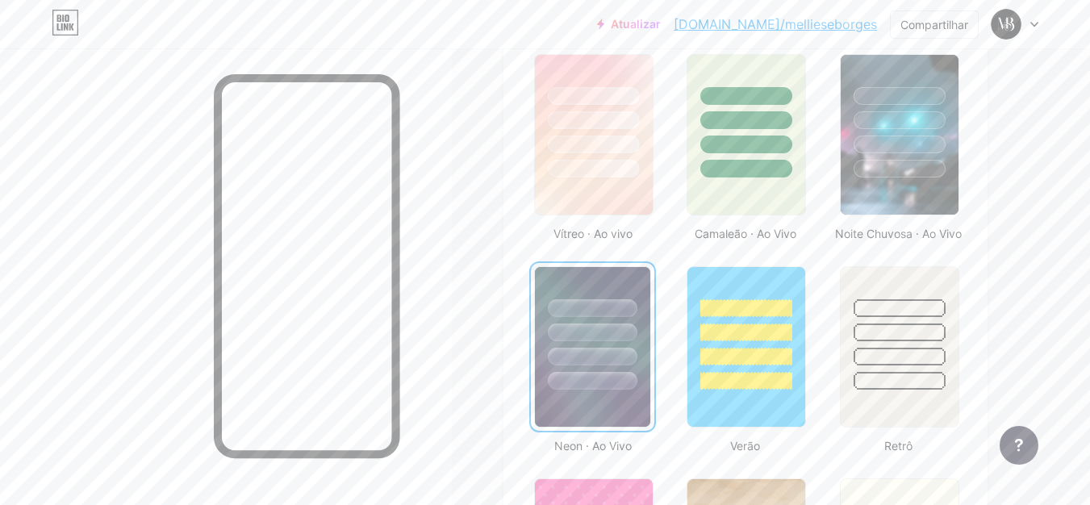
scroll to position [895, 0]
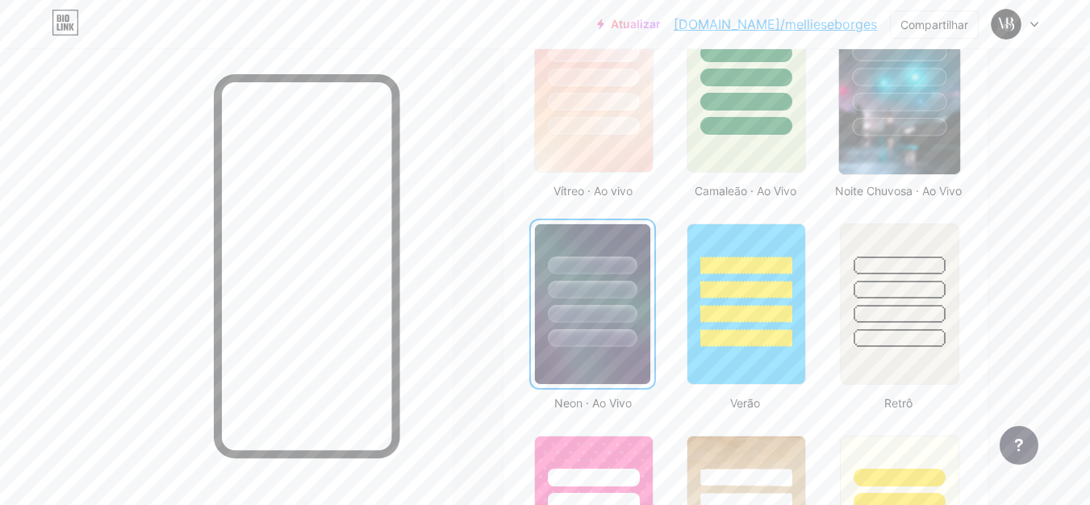
click at [939, 111] on div at bounding box center [899, 73] width 121 height 127
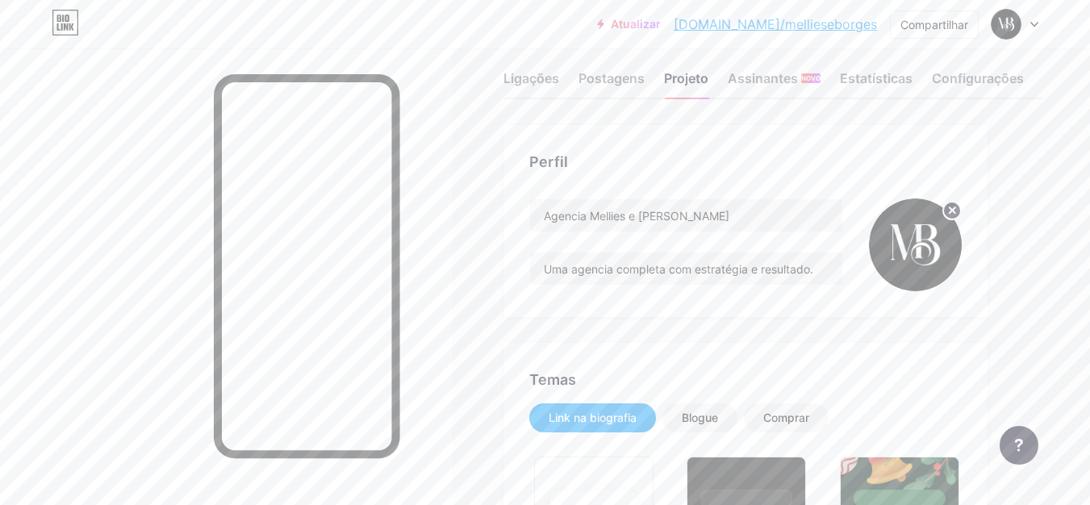
scroll to position [0, 0]
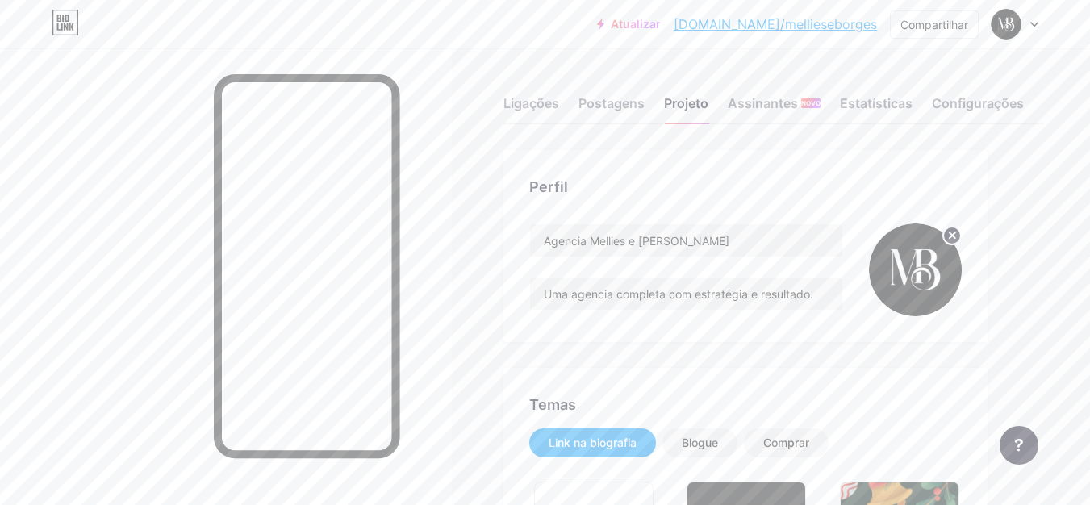
click at [947, 236] on circle at bounding box center [953, 236] width 18 height 18
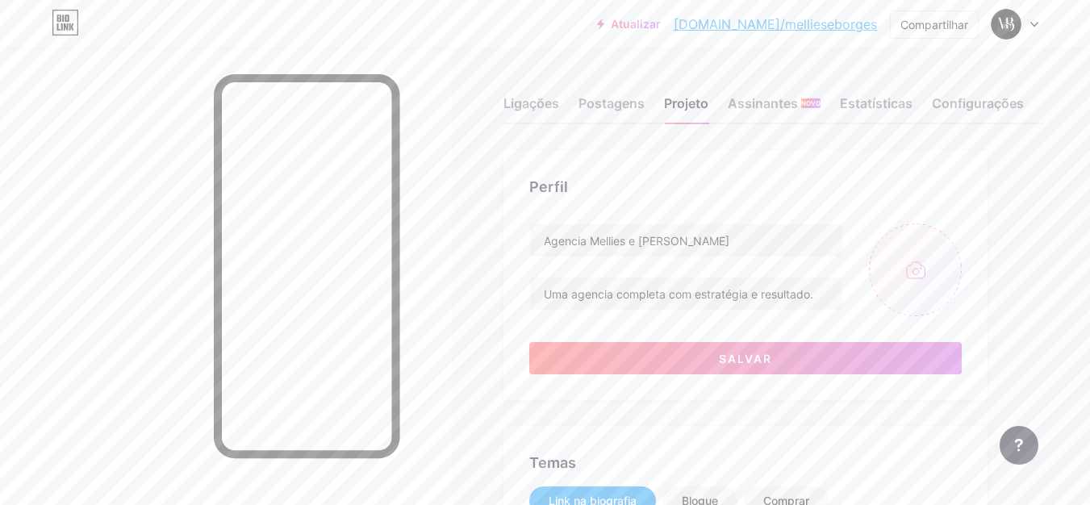
click at [915, 266] on input "file" at bounding box center [915, 270] width 93 height 93
type input "C:\fakepath\Post Instagram Marketing Digital Pronto para Decolar.png"
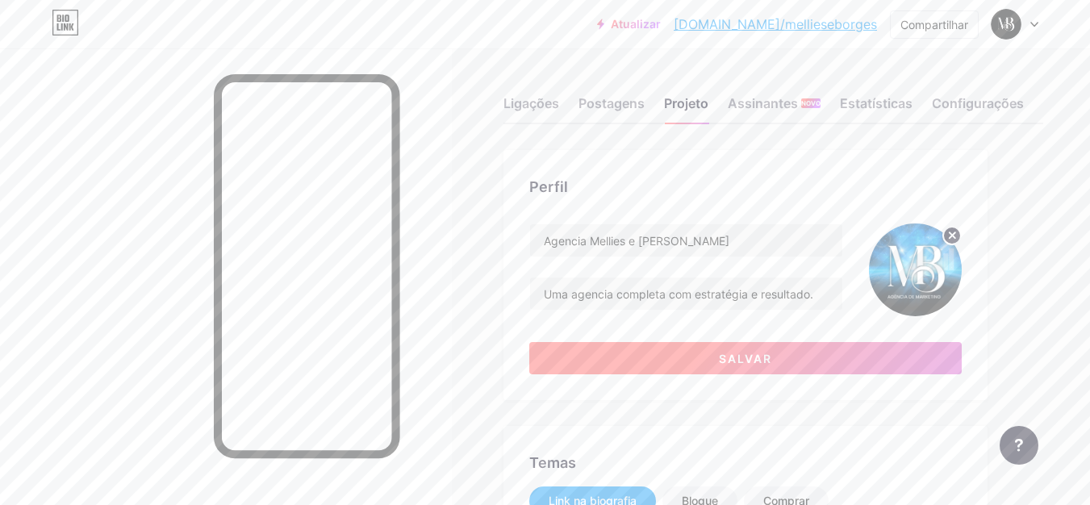
click at [714, 357] on button "Salvar" at bounding box center [745, 358] width 433 height 32
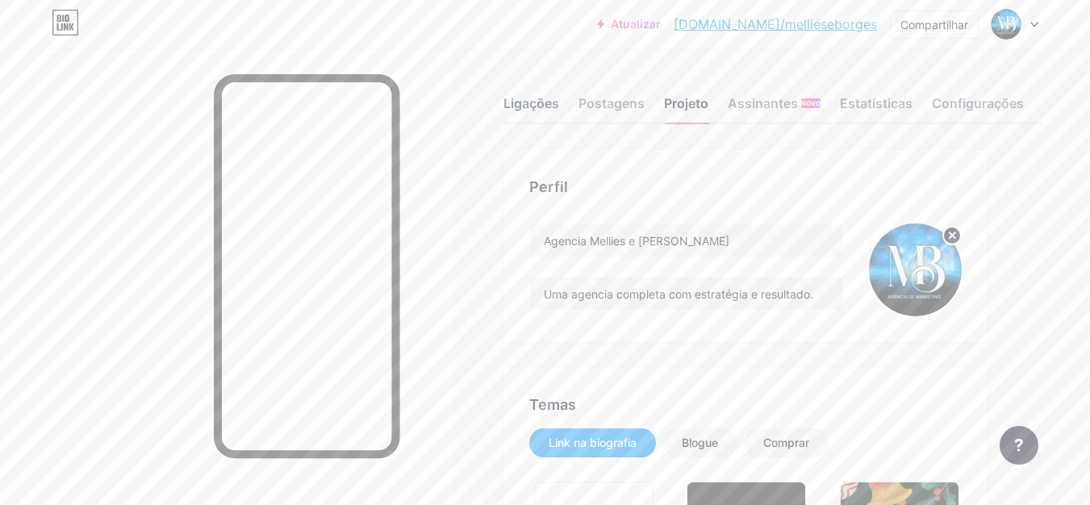
click at [544, 98] on font "Ligações" at bounding box center [532, 103] width 56 height 16
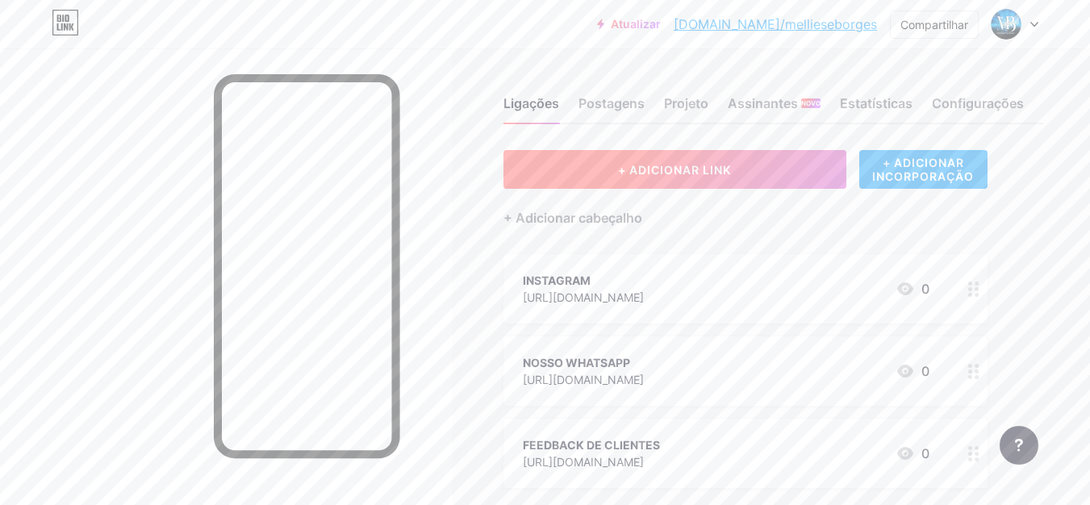
click at [658, 161] on button "+ ADICIONAR LINK" at bounding box center [675, 169] width 343 height 39
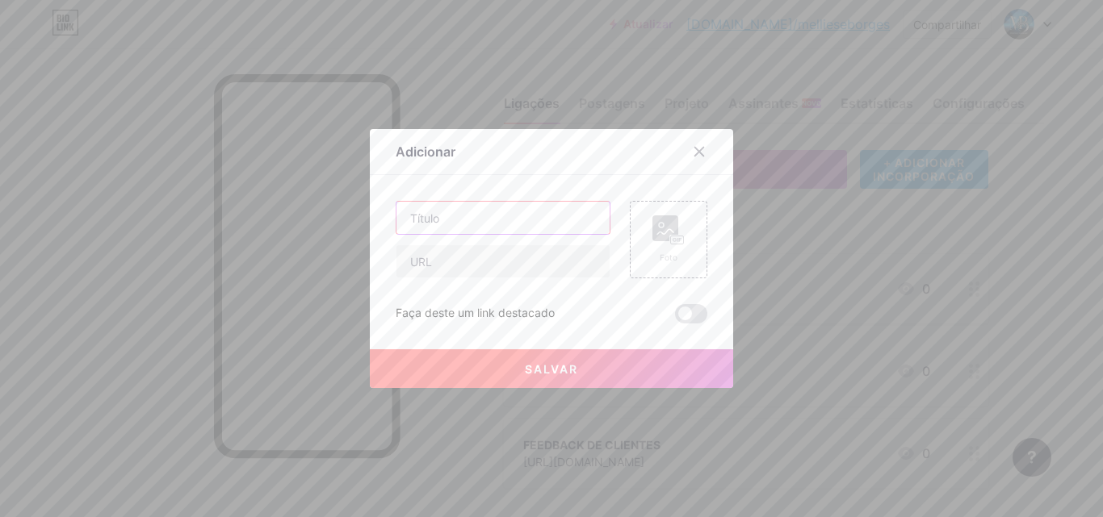
click at [534, 224] on input "text" at bounding box center [502, 218] width 213 height 32
type input "t"
type input "TIKTOK"
click at [529, 262] on input "text" at bounding box center [502, 261] width 213 height 32
click at [505, 256] on input "text" at bounding box center [502, 261] width 213 height 32
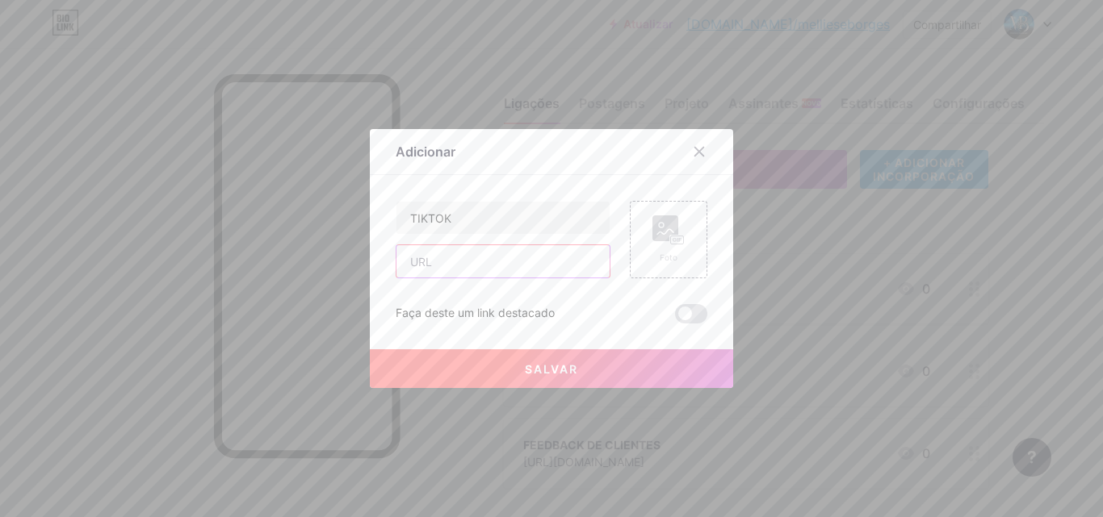
paste input "https://www.tiktok.com/@mb.agencia.de.mar?_t=ZM-8ysl1kzE8dK&_r=1"
type input "https://www.tiktok.com/@mb.agencia.de.mar?_t=ZM-8ysl1kzE8dK&_r=1"
click at [577, 369] on button "Salvar" at bounding box center [551, 368] width 363 height 39
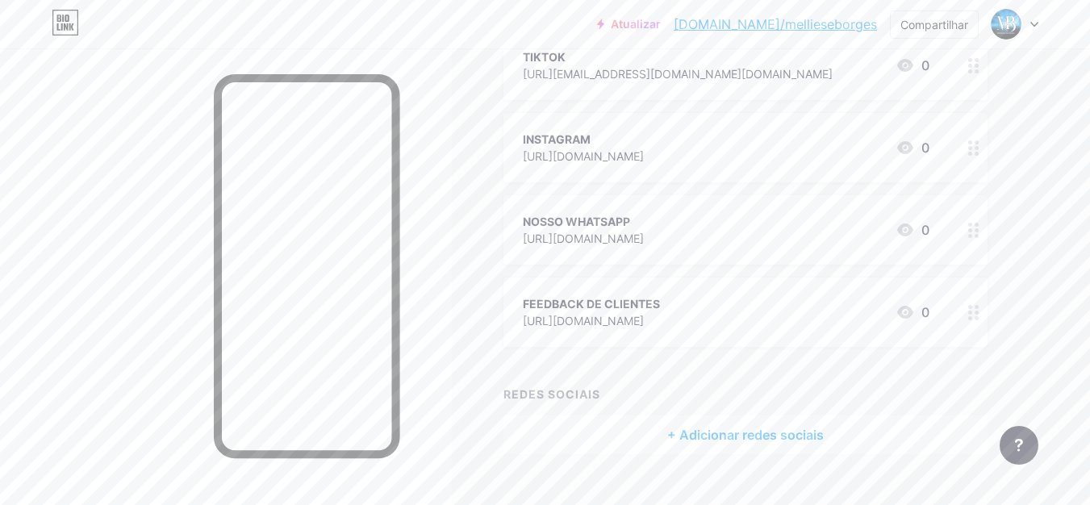
scroll to position [253, 0]
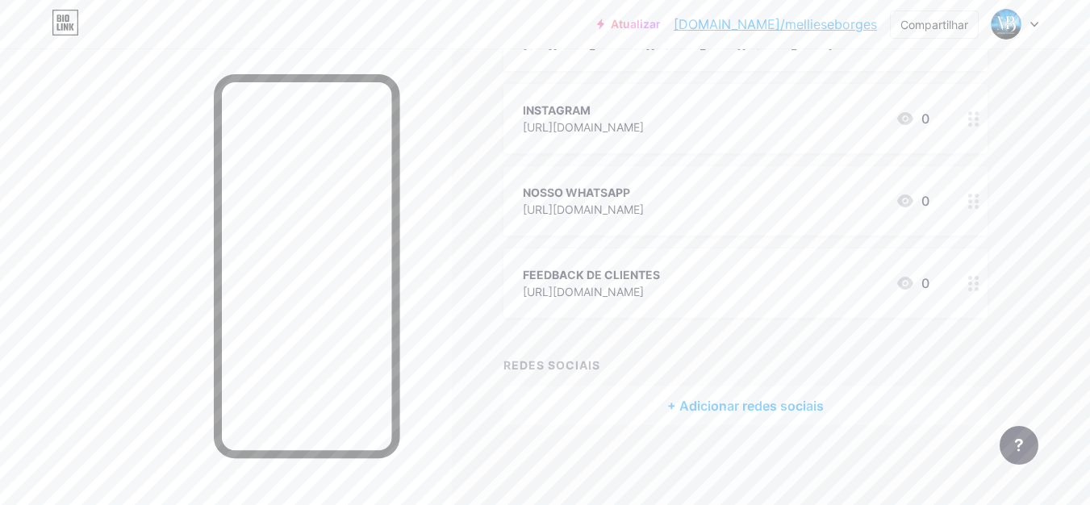
click at [710, 403] on font "+ Adicionar redes sociais" at bounding box center [745, 406] width 157 height 16
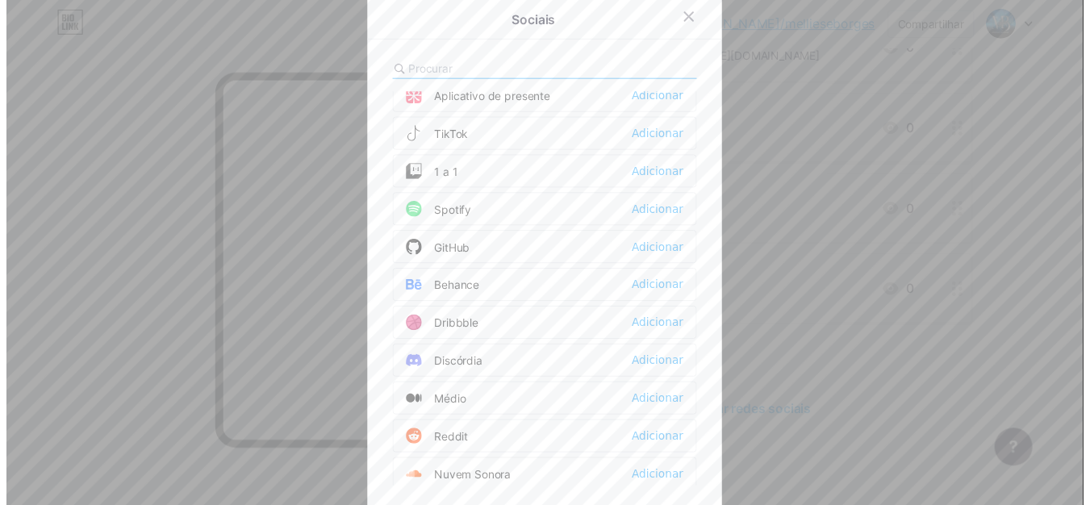
scroll to position [0, 0]
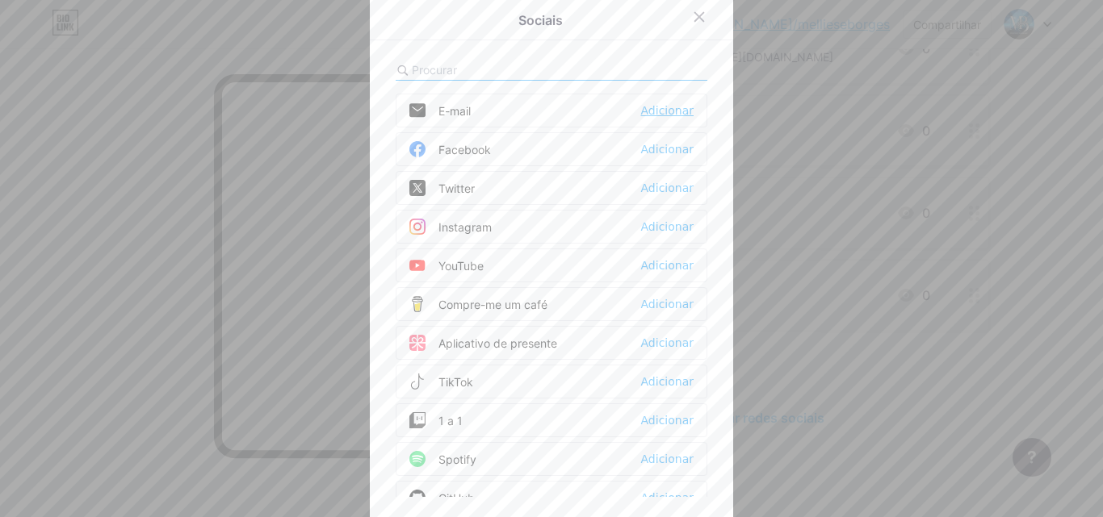
click at [661, 108] on font "Adicionar" at bounding box center [667, 110] width 52 height 13
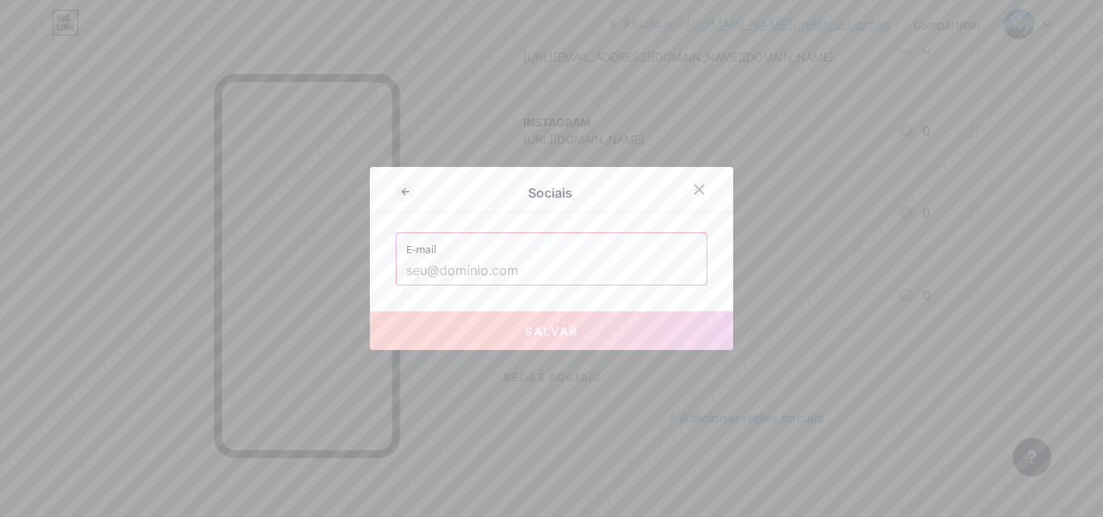
click at [561, 271] on input "text" at bounding box center [551, 270] width 291 height 27
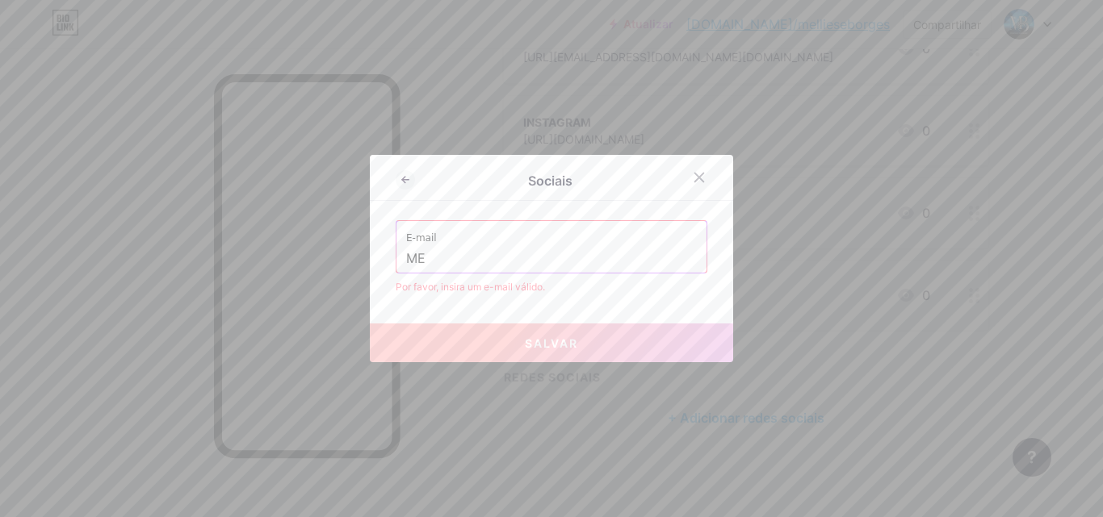
type input "M"
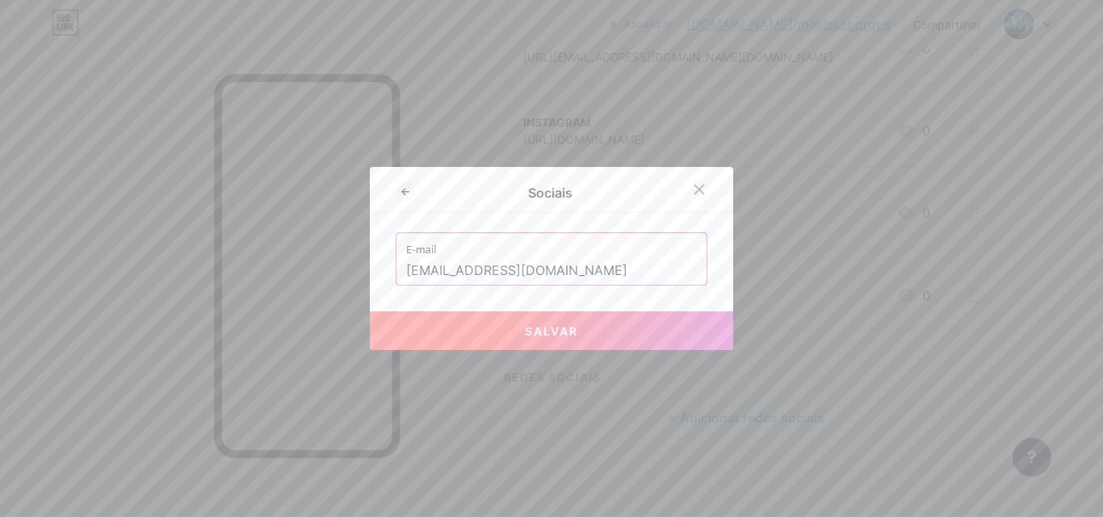
click at [558, 329] on font "Salvar" at bounding box center [551, 331] width 53 height 14
type input "mailto:mellieseborgesagencia@gmail.com"
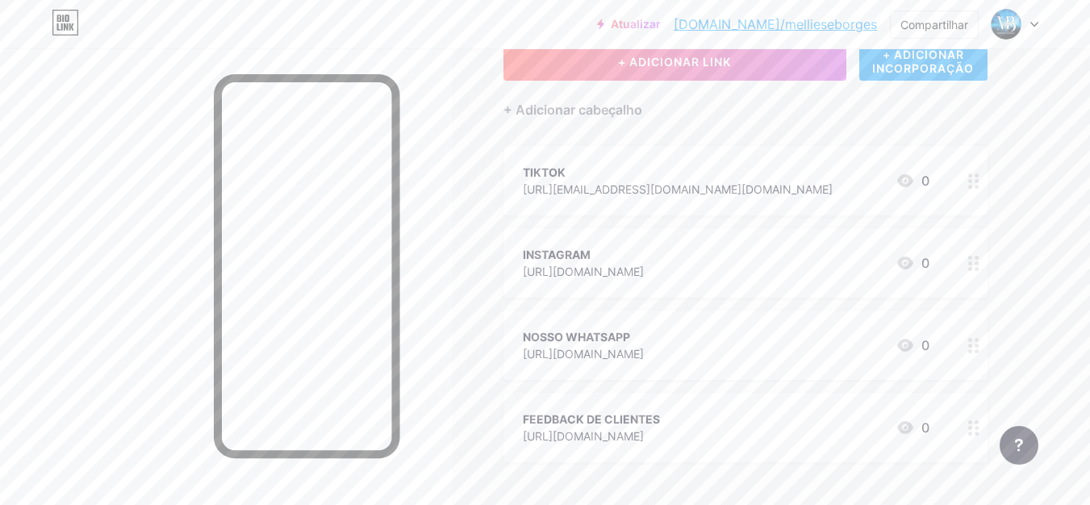
scroll to position [59, 0]
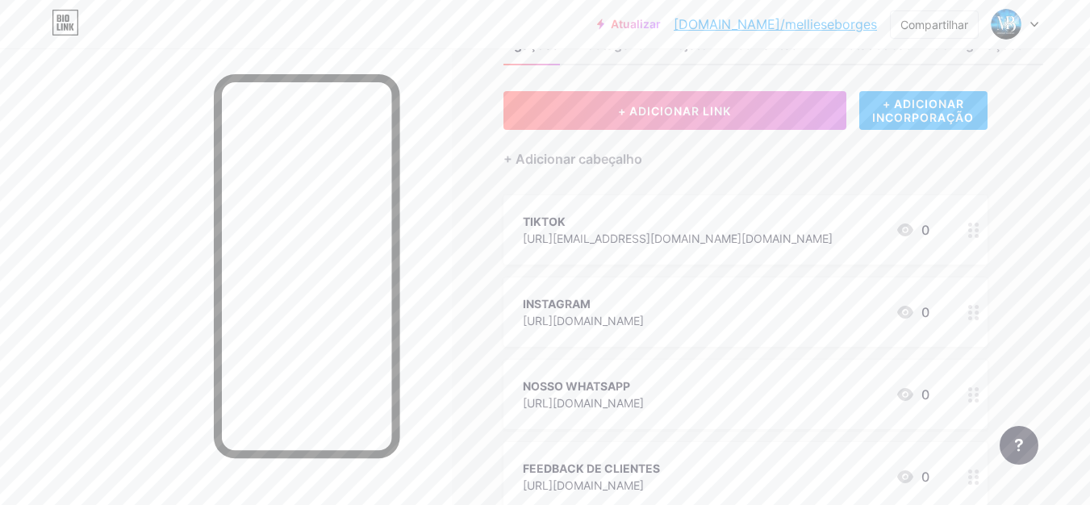
click at [975, 235] on icon at bounding box center [974, 230] width 11 height 15
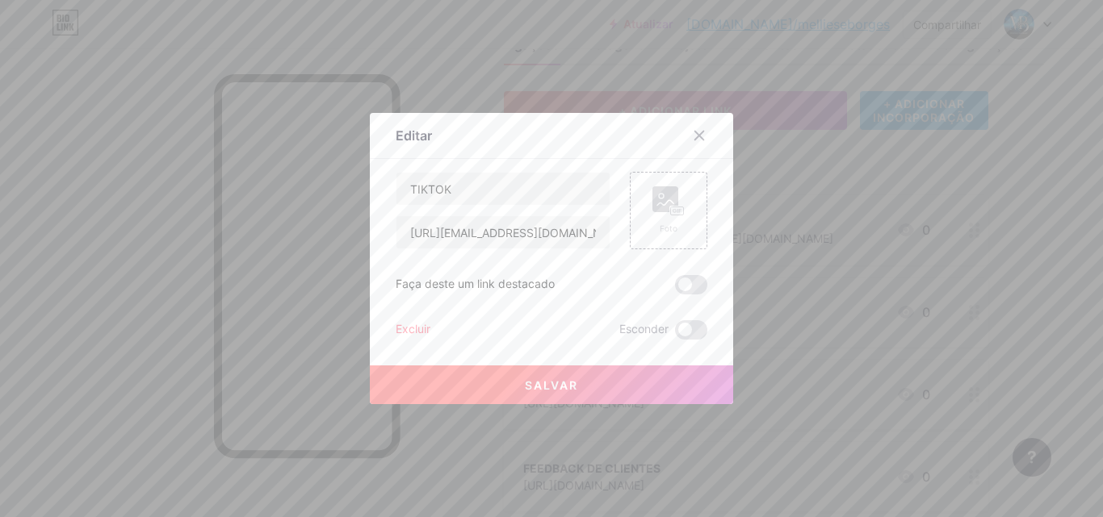
click at [395, 324] on font "Excluir" at bounding box center [412, 329] width 35 height 14
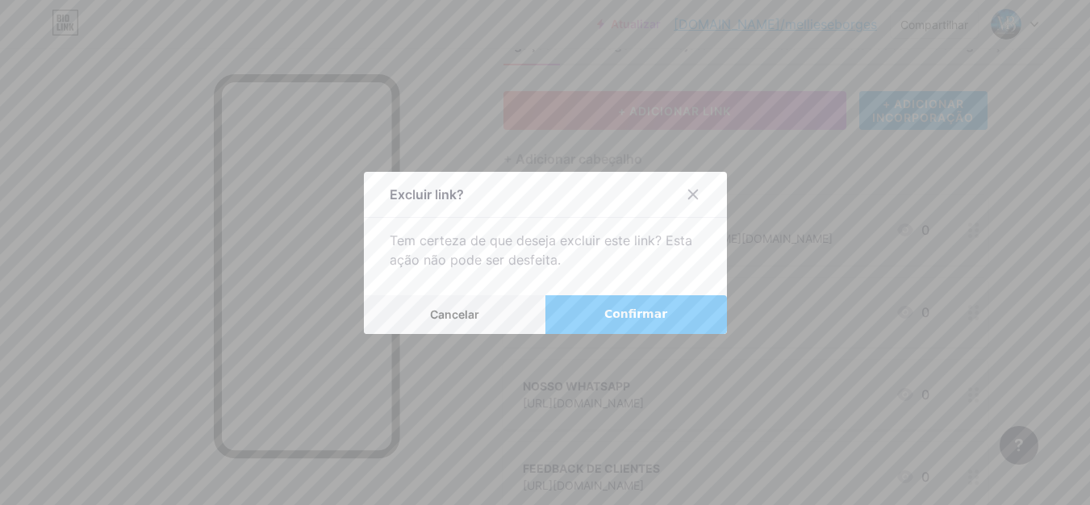
click at [609, 320] on font "Confirmar" at bounding box center [636, 314] width 63 height 13
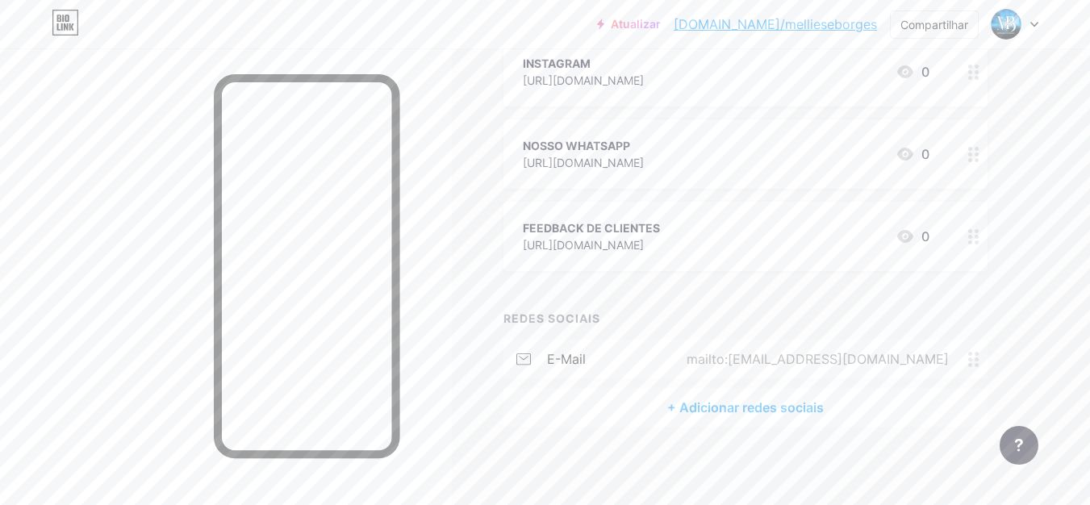
scroll to position [219, 0]
click at [715, 404] on font "+ Adicionar redes sociais" at bounding box center [745, 406] width 157 height 16
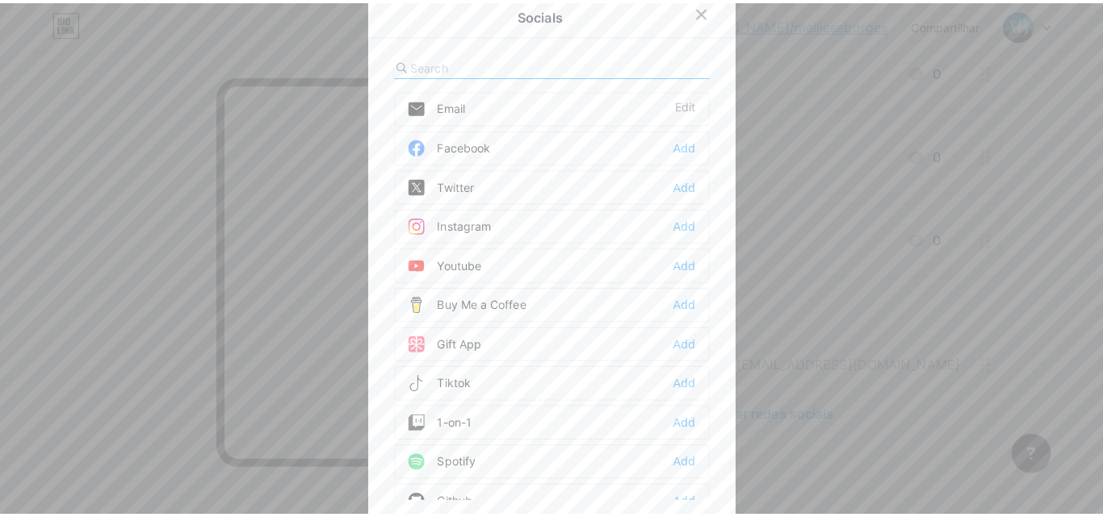
scroll to position [207, 0]
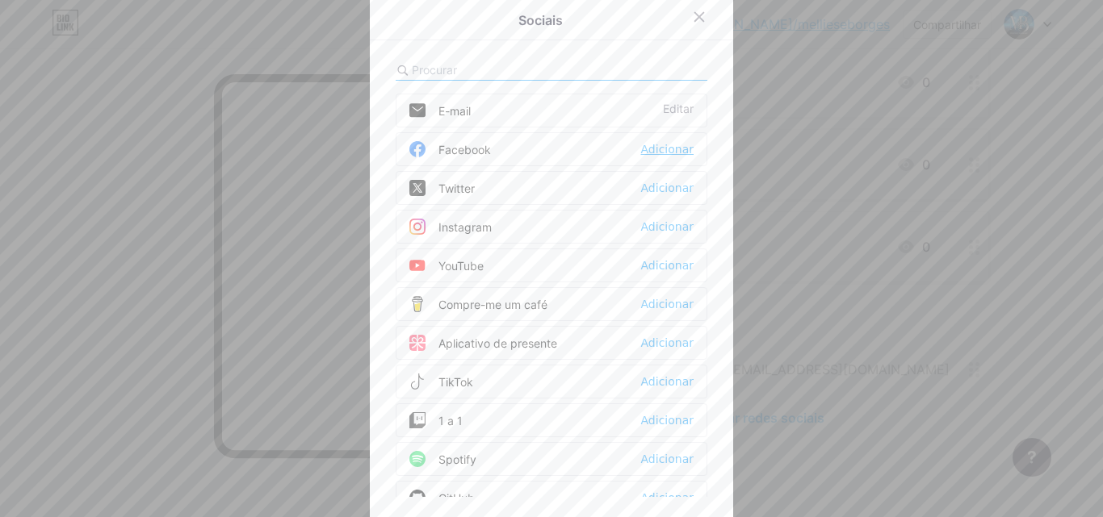
click at [654, 147] on font "Adicionar" at bounding box center [667, 149] width 52 height 13
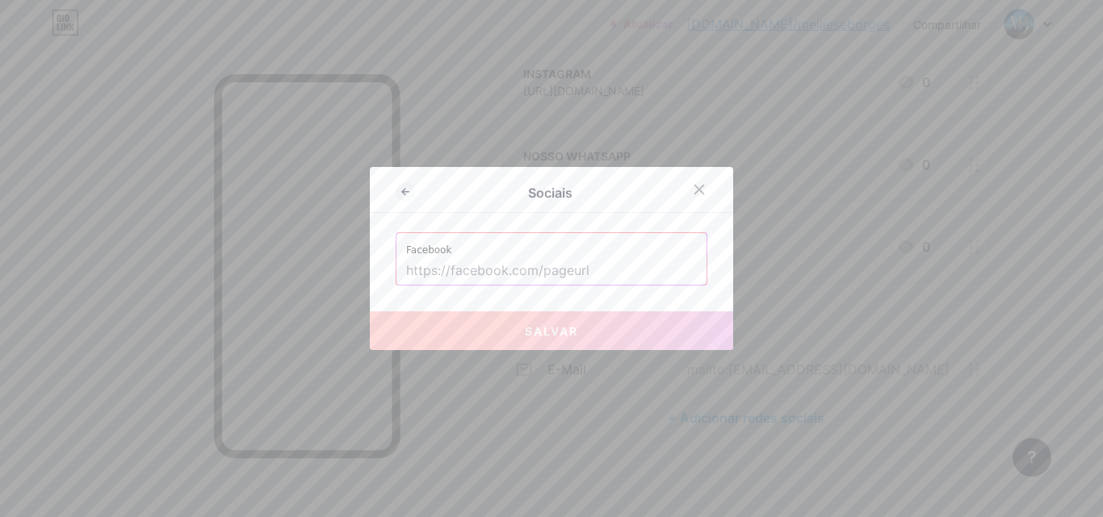
click at [552, 263] on input "text" at bounding box center [551, 270] width 291 height 27
paste input "https://www.facebook.com/mellieseborgesagencia/about/"
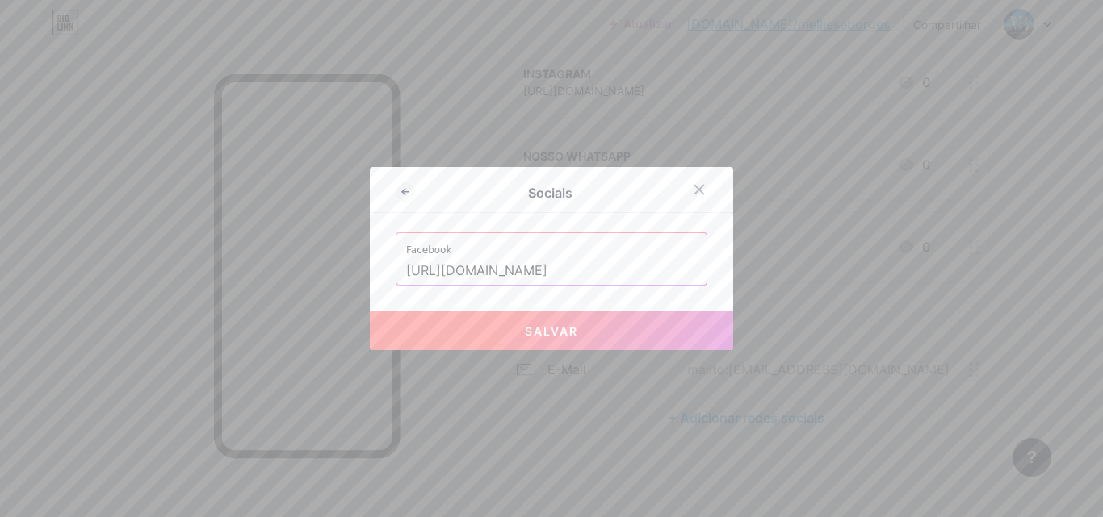
scroll to position [0, 64]
type input "https://www.facebook.com/mellieseborgesagencia/about/"
click at [582, 329] on button "Salvar" at bounding box center [551, 331] width 363 height 39
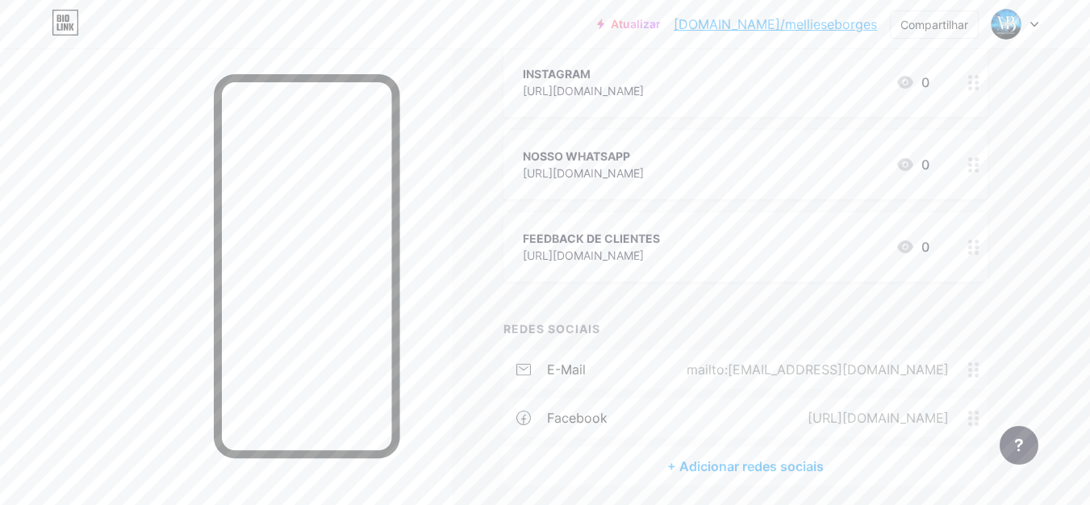
click at [713, 466] on font "+ Adicionar redes sociais" at bounding box center [745, 466] width 157 height 16
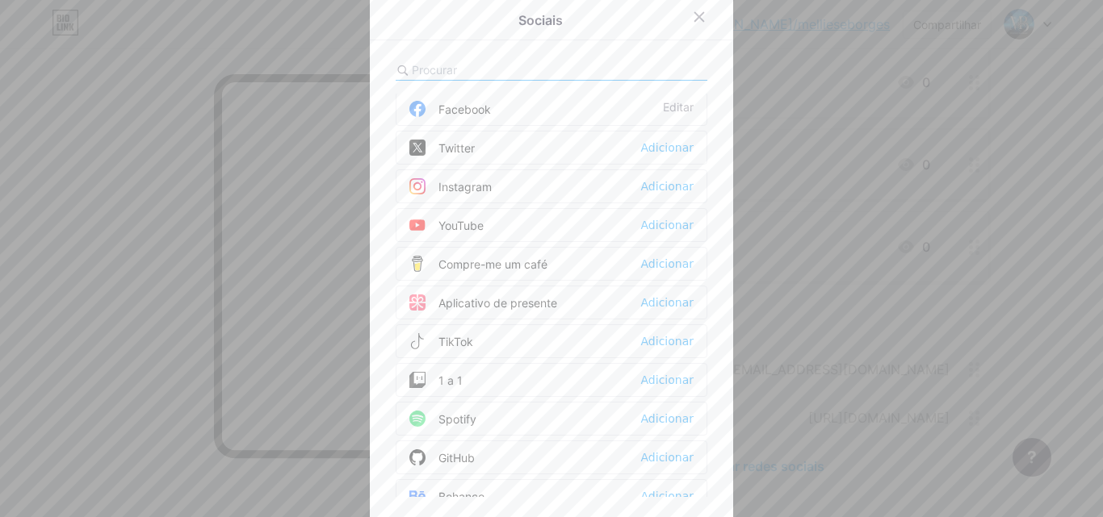
scroll to position [81, 0]
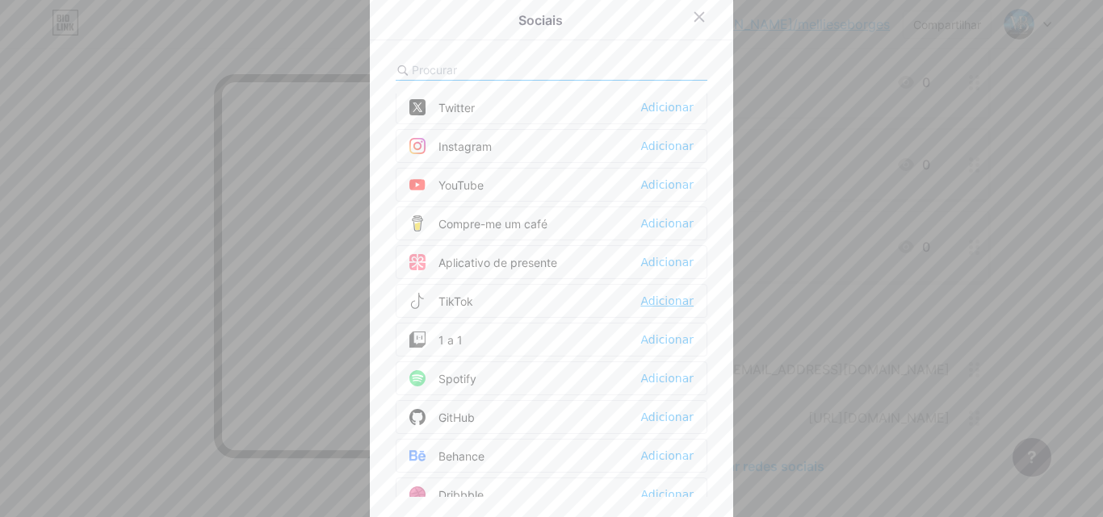
click at [663, 303] on font "Adicionar" at bounding box center [667, 301] width 52 height 13
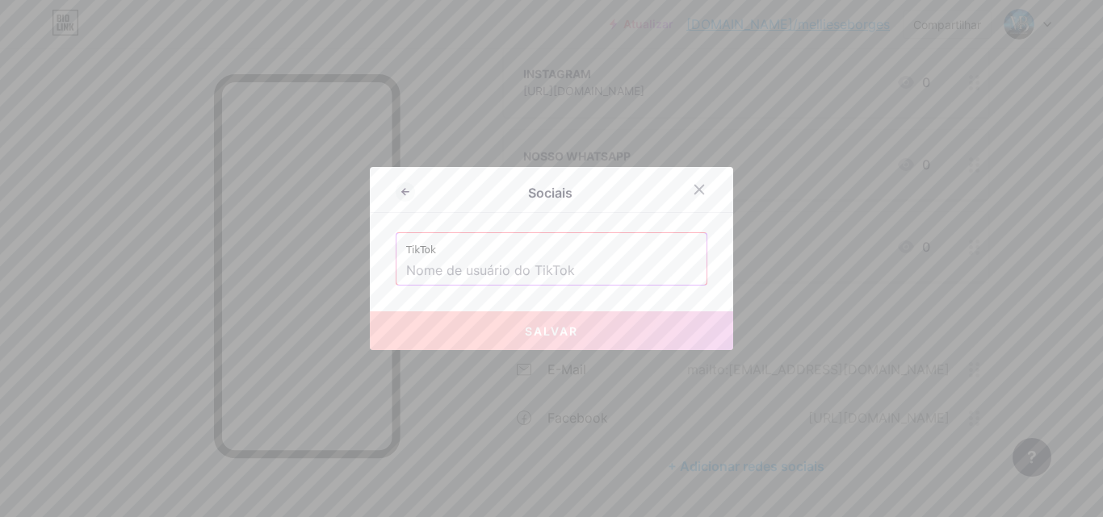
click at [524, 270] on input "text" at bounding box center [551, 270] width 291 height 27
paste input "https://www.tiktok.com/@mb.agencia.de.mar?_t=ZM-8ysl1kzE8dK&_r=1"
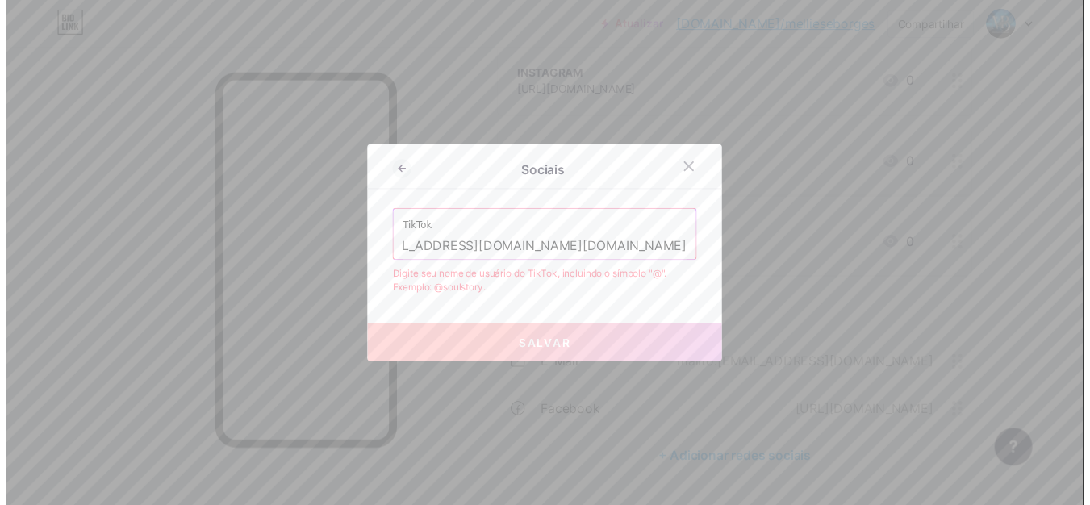
scroll to position [0, 0]
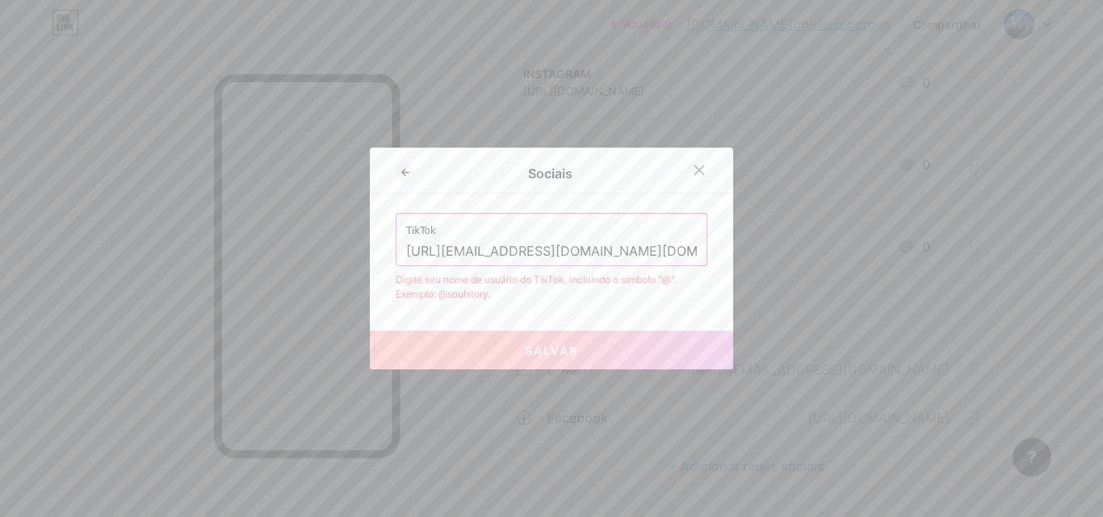
drag, startPoint x: 691, startPoint y: 245, endPoint x: 406, endPoint y: 247, distance: 284.9
click at [400, 247] on div "TikTok https://www.tiktok.com/@mb.agencia.de.mar?_t=ZM-8ysl1kzE8dK&_r=1" at bounding box center [551, 240] width 310 height 52
click at [506, 249] on input "https://www.tiktok.com/@mb.agencia.de.mar?_t=ZM-8ysl1kzE8dK&_r=1" at bounding box center [551, 251] width 291 height 27
click at [641, 251] on input "k.com/@mb.agencia.de.mar?_t=ZM-8ysl1kzE8dK&_r=1" at bounding box center [551, 251] width 291 height 27
click at [641, 251] on input "l1kzE8dK&_r=1" at bounding box center [551, 251] width 291 height 27
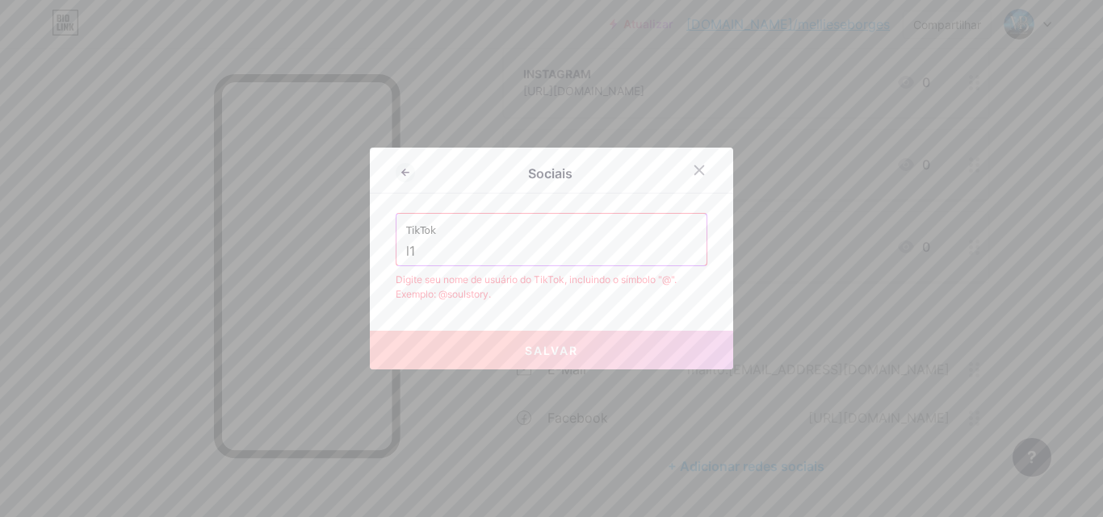
type input "l"
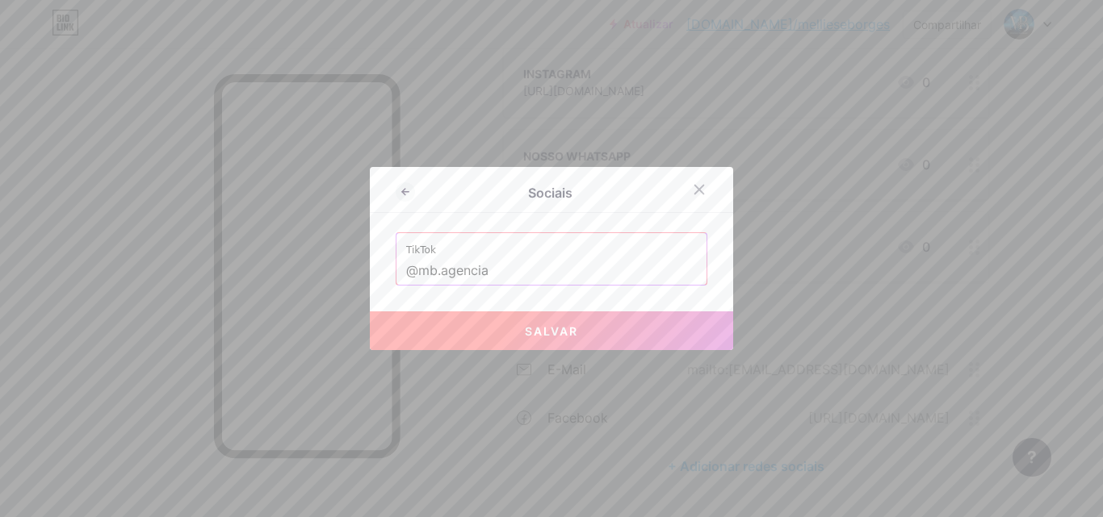
click at [544, 332] on font "Salvar" at bounding box center [551, 331] width 53 height 14
type input "https://tiktok.com/@mb.agencia"
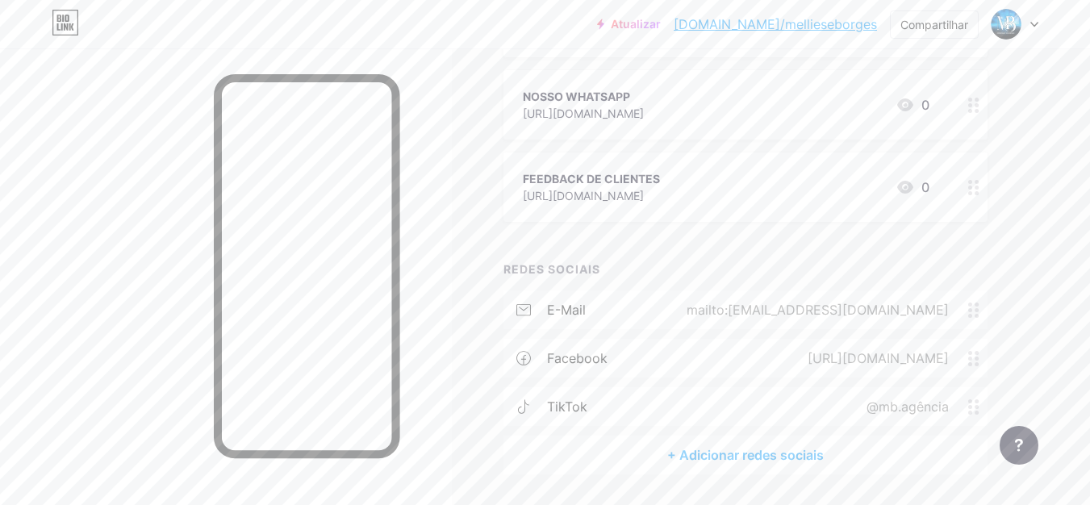
scroll to position [316, 0]
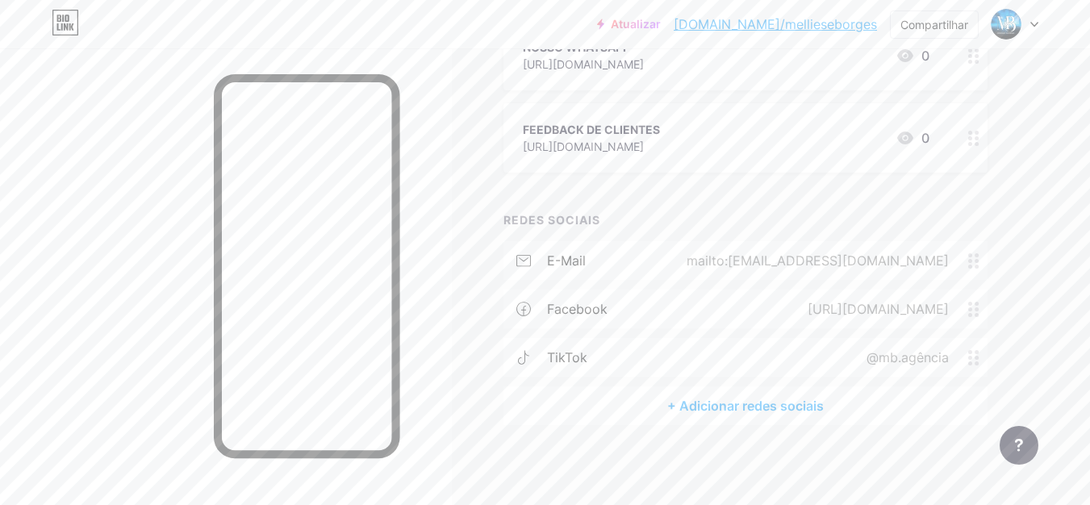
click at [743, 404] on font "+ Adicionar redes sociais" at bounding box center [745, 406] width 157 height 16
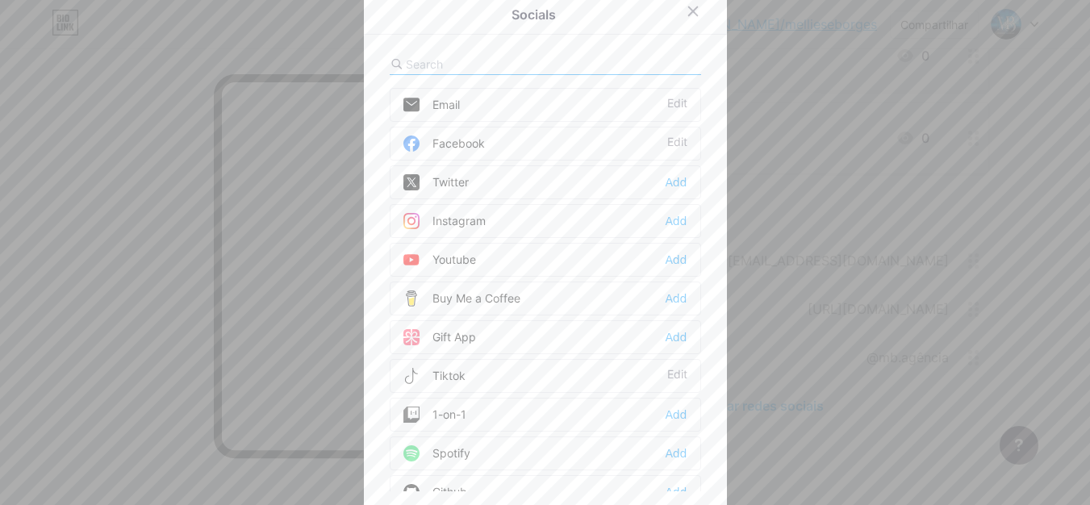
scroll to position [303, 0]
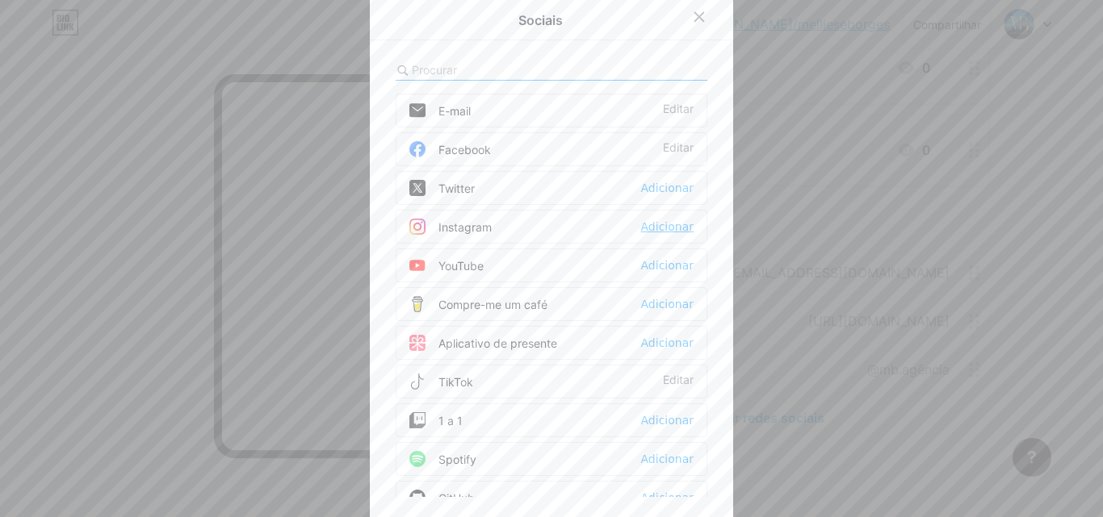
click at [673, 228] on font "Adicionar" at bounding box center [667, 226] width 52 height 13
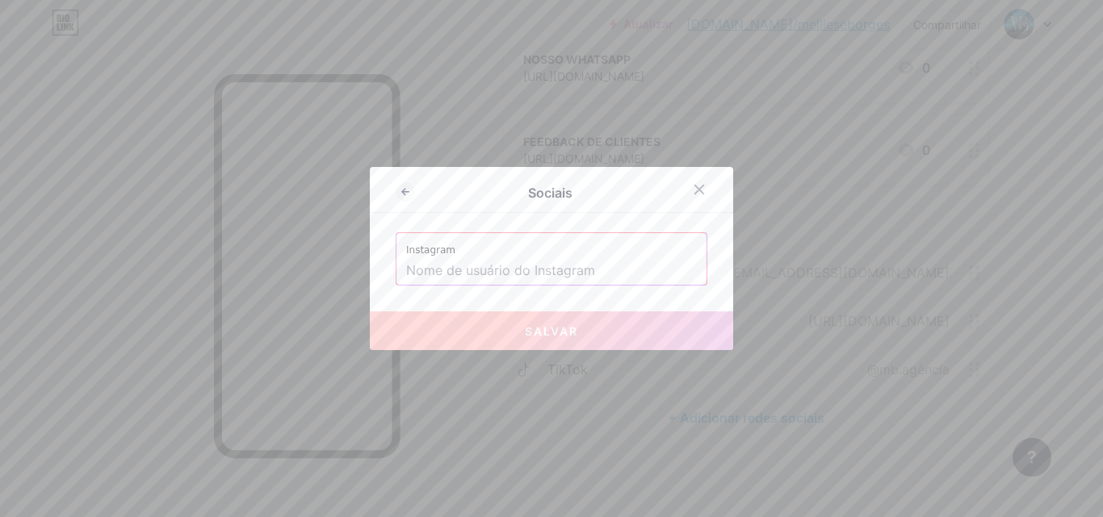
click at [582, 272] on input "text" at bounding box center [551, 270] width 291 height 27
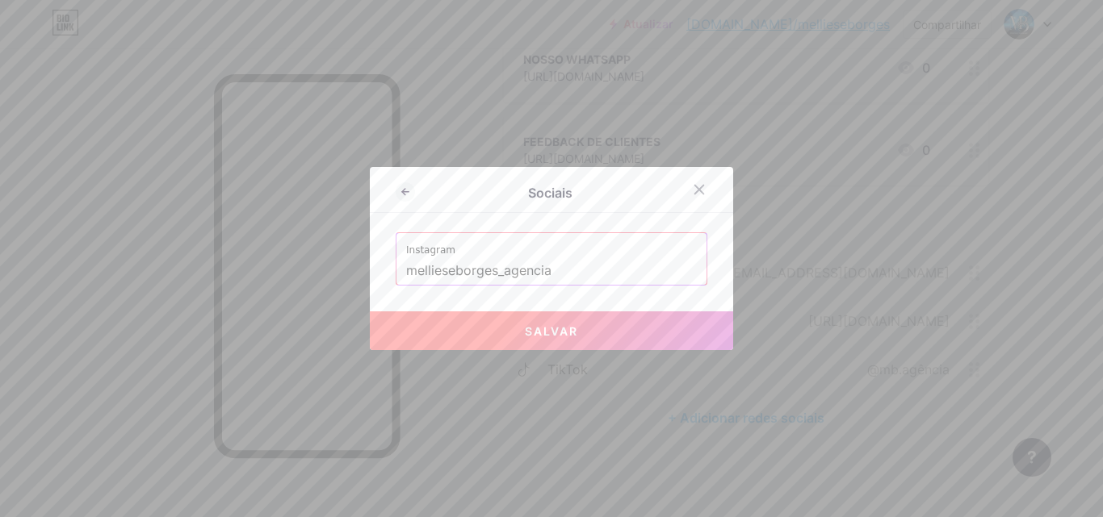
click at [550, 329] on font "Salvar" at bounding box center [551, 331] width 53 height 14
type input "https://instagram.com/mellieseborges_agencia"
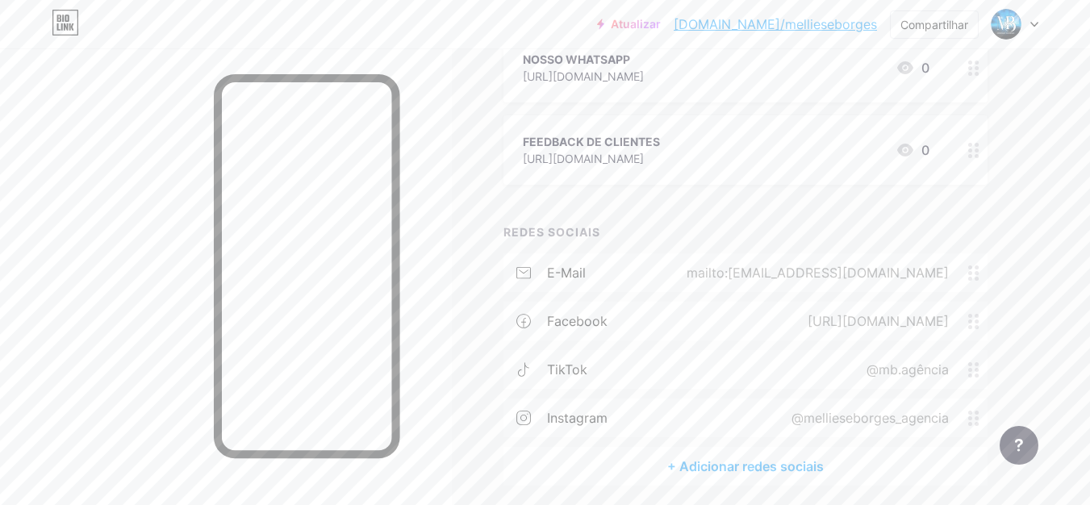
click at [780, 26] on font "bio.link/mellieseborges" at bounding box center [775, 24] width 203 height 16
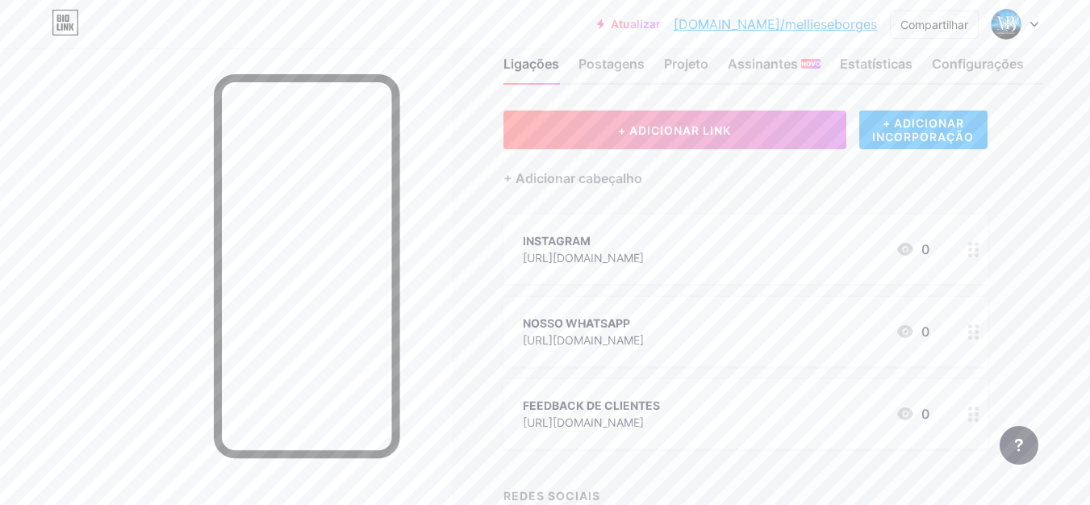
scroll to position [0, 0]
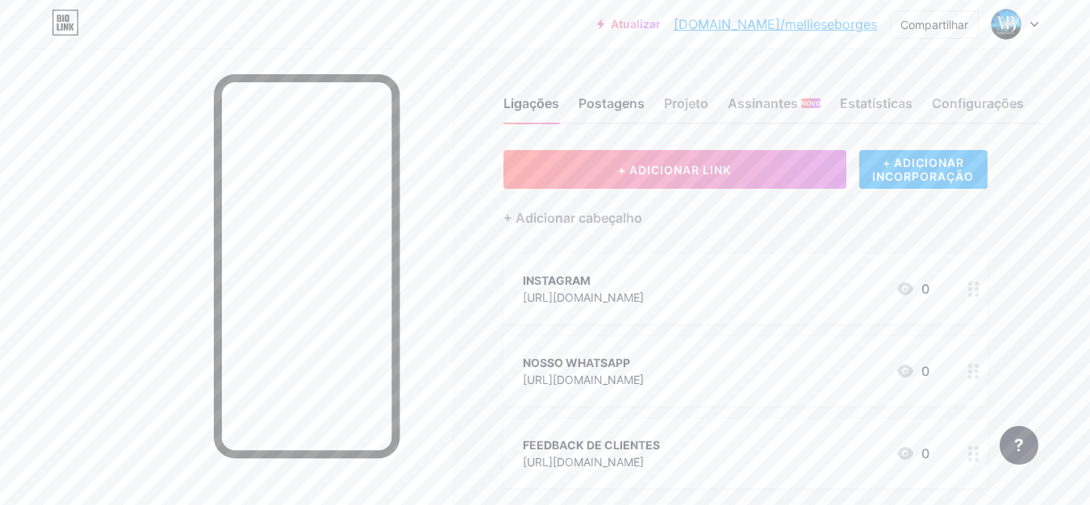
click at [598, 100] on font "Postagens" at bounding box center [612, 103] width 66 height 16
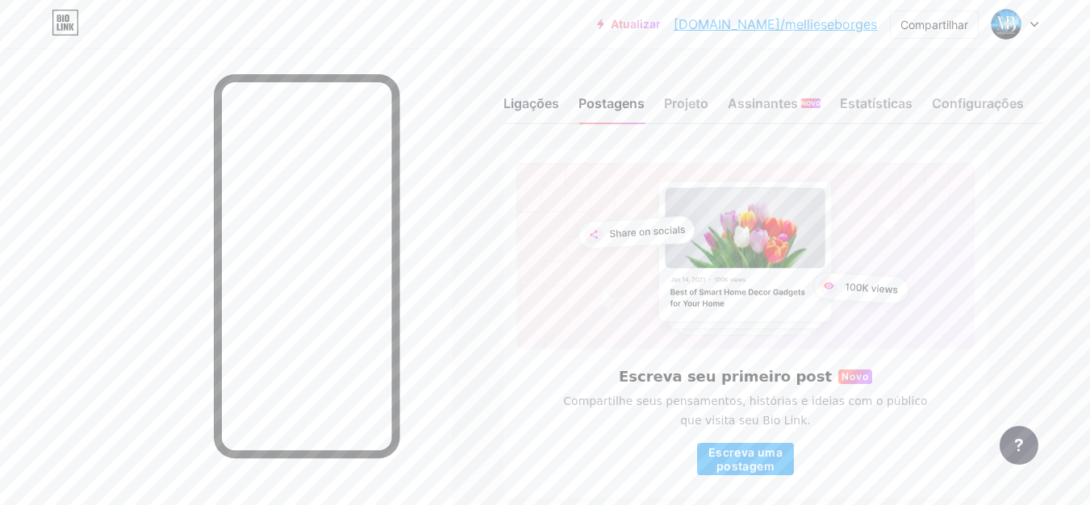
click at [538, 104] on font "Ligações" at bounding box center [532, 103] width 56 height 16
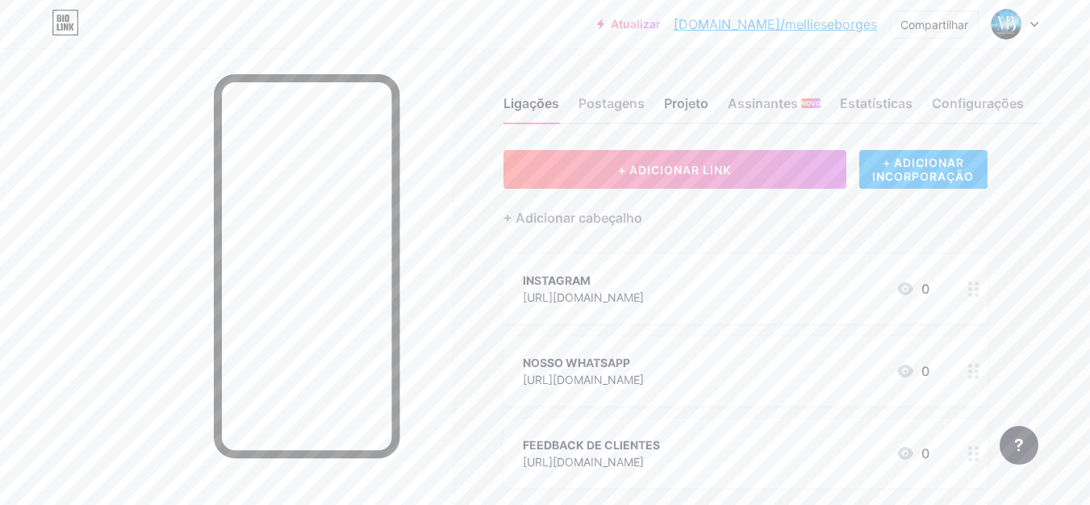
click at [696, 101] on font "Projeto" at bounding box center [686, 103] width 44 height 16
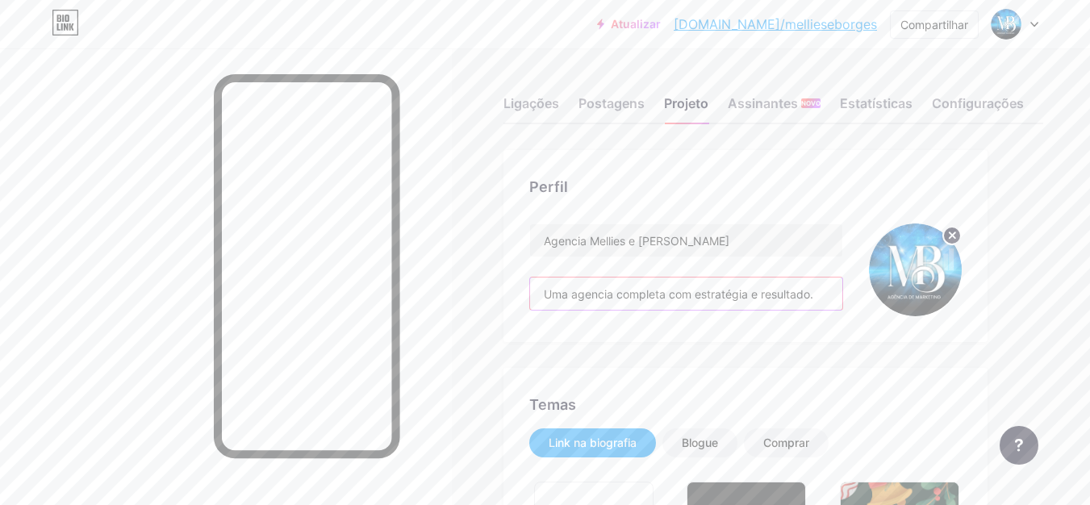
click at [813, 295] on input "Uma agencia completa com estratégia e resultado." at bounding box center [686, 294] width 312 height 32
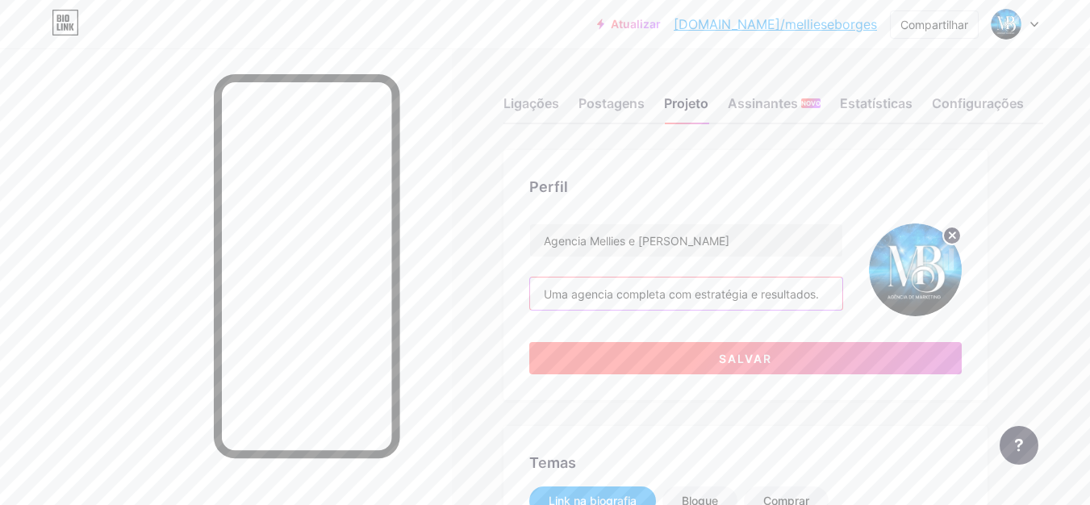
type input "Uma agencia completa com estratégia e resultados."
click at [748, 355] on font "Salvar" at bounding box center [745, 359] width 53 height 14
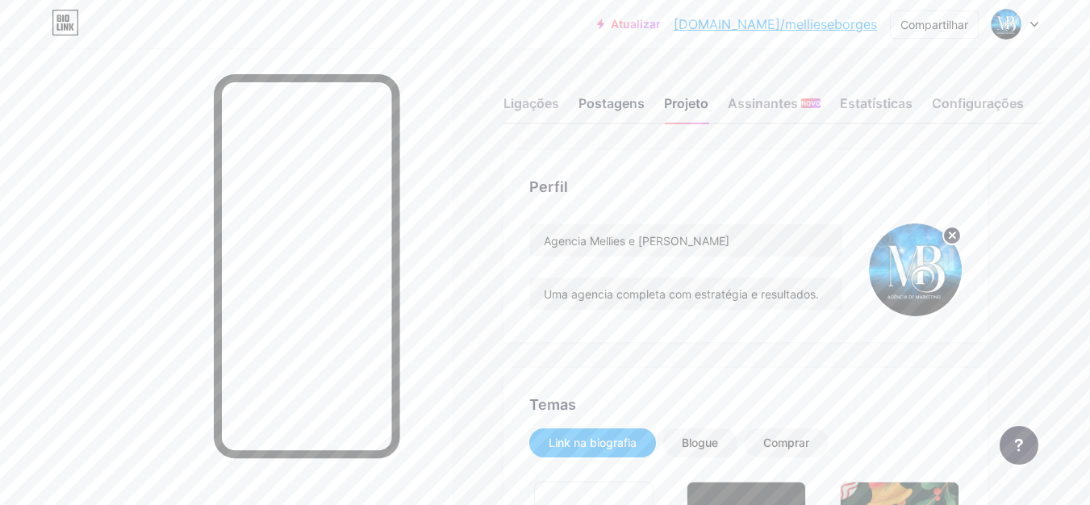
click at [638, 100] on font "Postagens" at bounding box center [612, 103] width 66 height 16
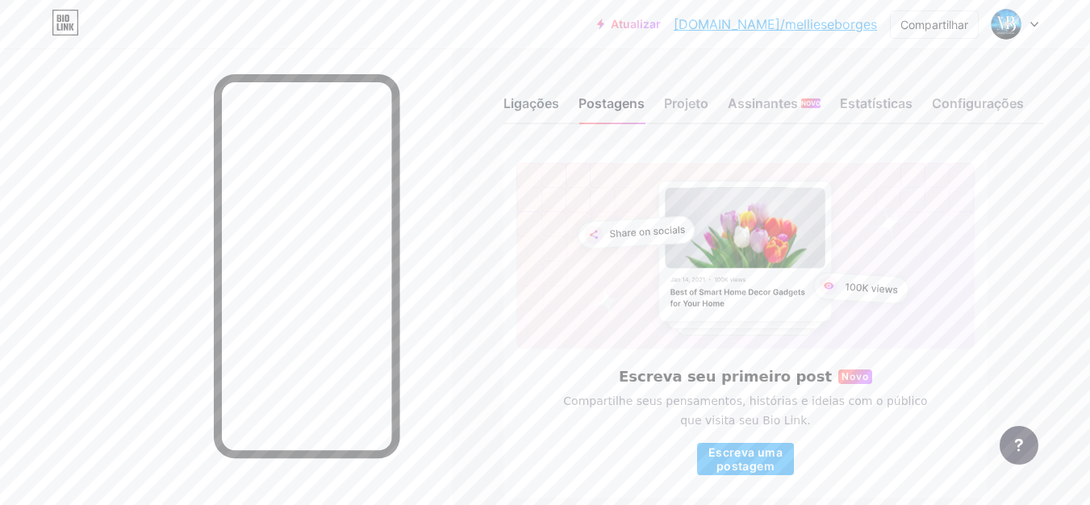
click at [539, 96] on font "Ligações" at bounding box center [532, 103] width 56 height 16
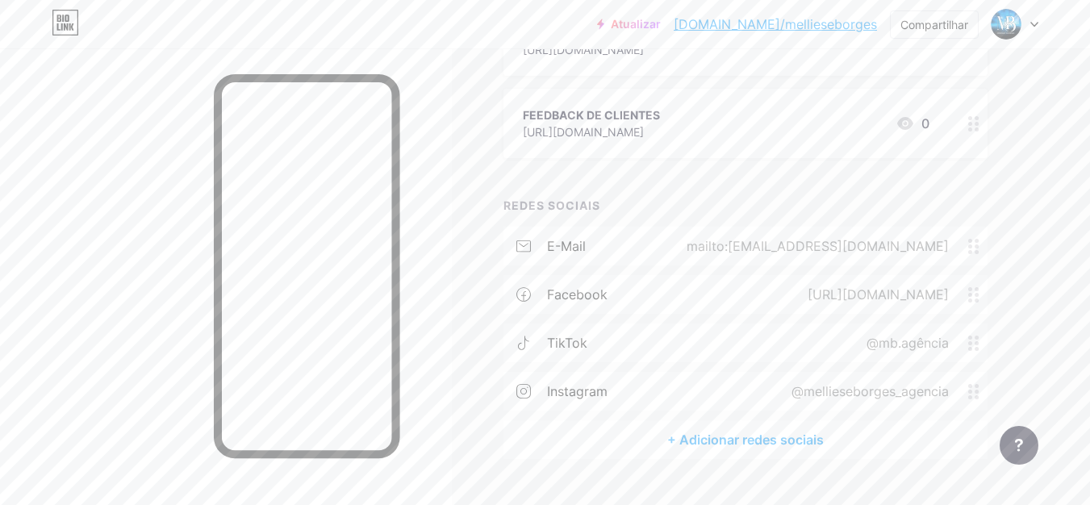
scroll to position [364, 0]
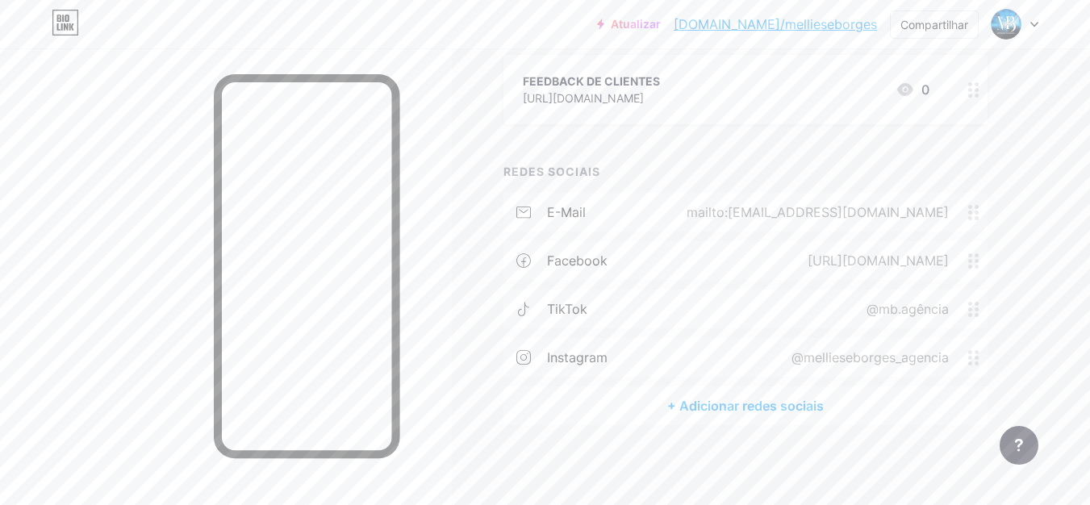
click at [738, 408] on font "+ Adicionar redes sociais" at bounding box center [745, 406] width 157 height 16
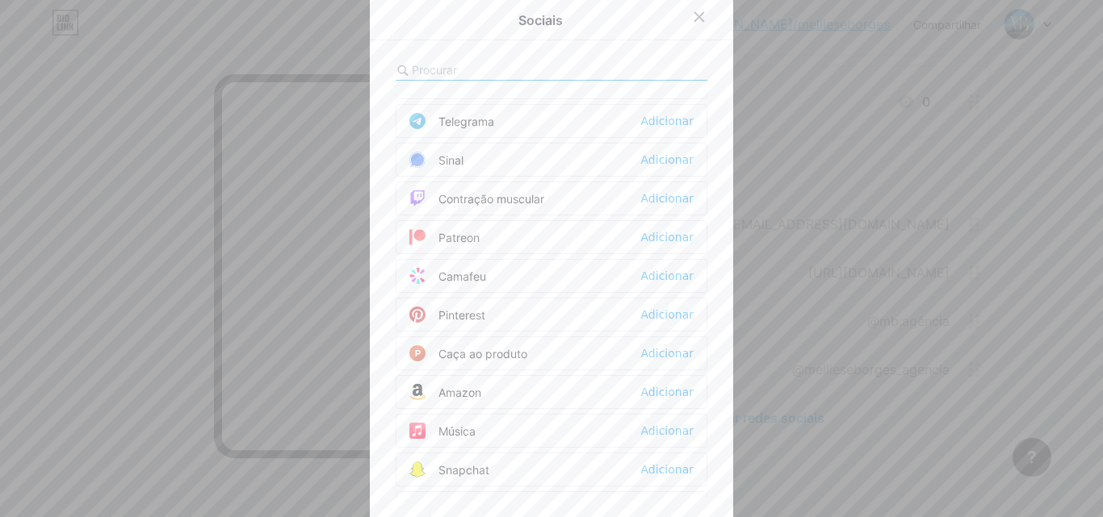
scroll to position [807, 0]
click at [653, 308] on font "Adicionar" at bounding box center [667, 310] width 52 height 13
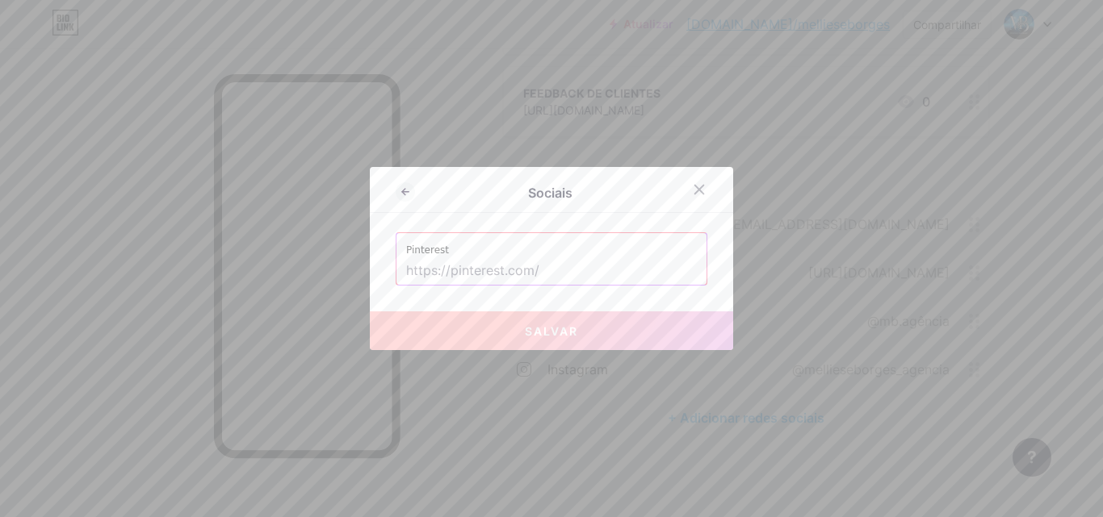
click at [575, 270] on input "text" at bounding box center [551, 270] width 291 height 27
paste input "https://pin.it/2o0j7AuV5"
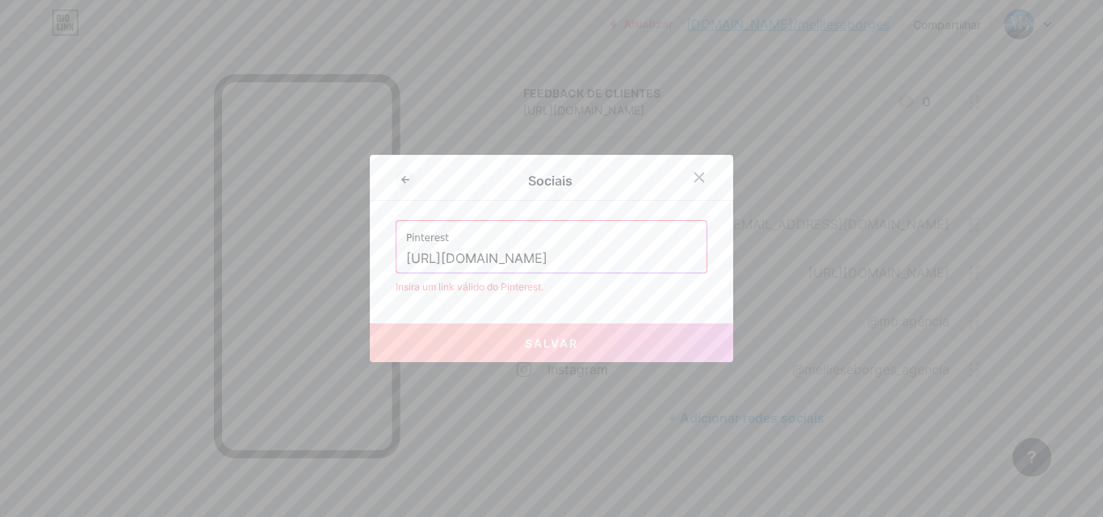
type input "https://pin.it/2o0j7AuV5"
drag, startPoint x: 563, startPoint y: 258, endPoint x: 394, endPoint y: 255, distance: 169.5
click at [396, 266] on div "Pinterest https://pin.it/2o0j7AuV5" at bounding box center [551, 247] width 310 height 52
paste input "https://br.pinterest.com/mellieseborgesagencia/"
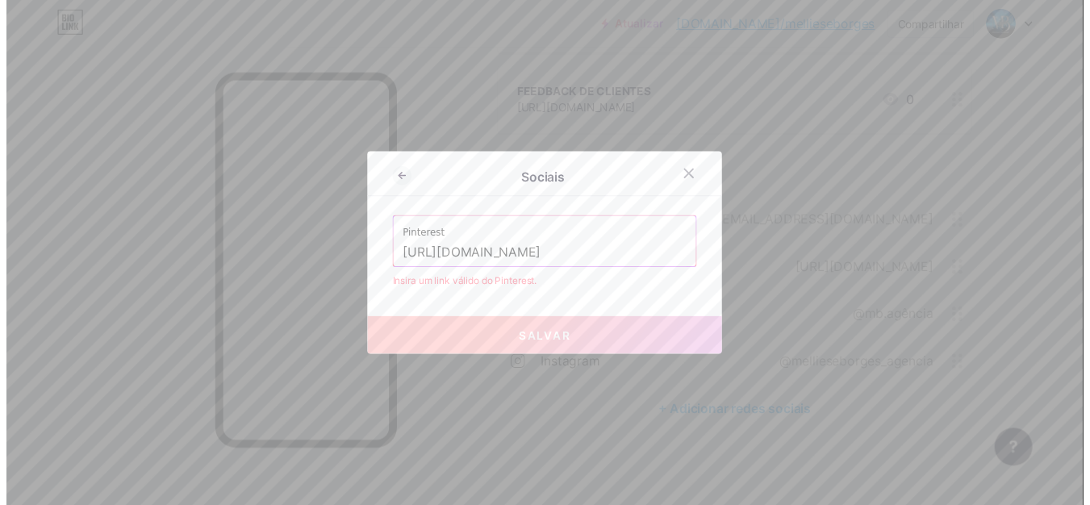
scroll to position [0, 0]
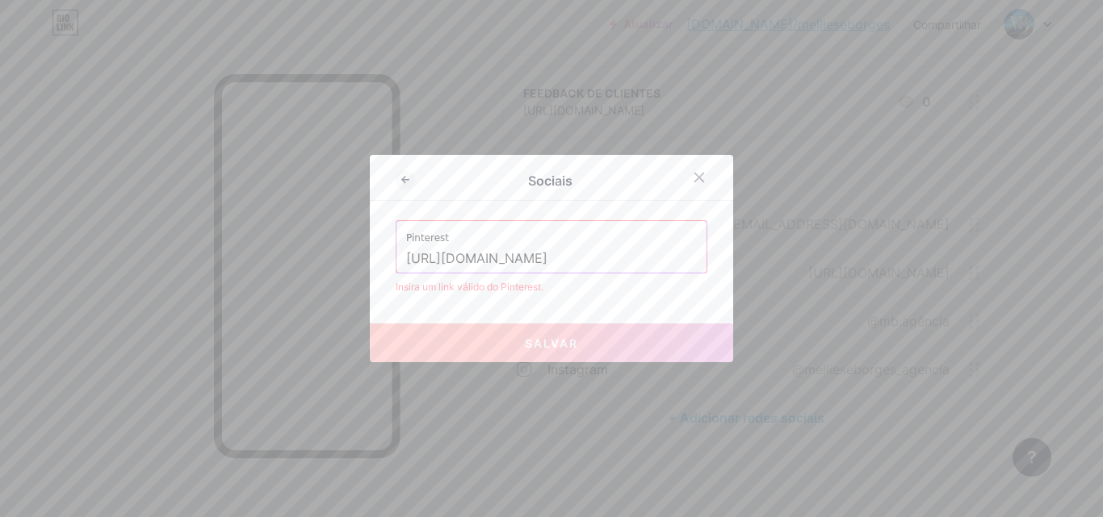
drag, startPoint x: 693, startPoint y: 260, endPoint x: 430, endPoint y: 263, distance: 262.3
click at [430, 263] on div "Pinterest https://br.pinterest.com/mellieseborgesagencia/" at bounding box center [551, 247] width 310 height 52
drag, startPoint x: 538, startPoint y: 260, endPoint x: 383, endPoint y: 268, distance: 155.2
click at [383, 268] on div "Sociais Pinterest https://br.pinterest.com/mellieseborgesagencia/ Insira um lin…" at bounding box center [551, 258] width 363 height 207
type input "m/mellieseborgesagencia/"
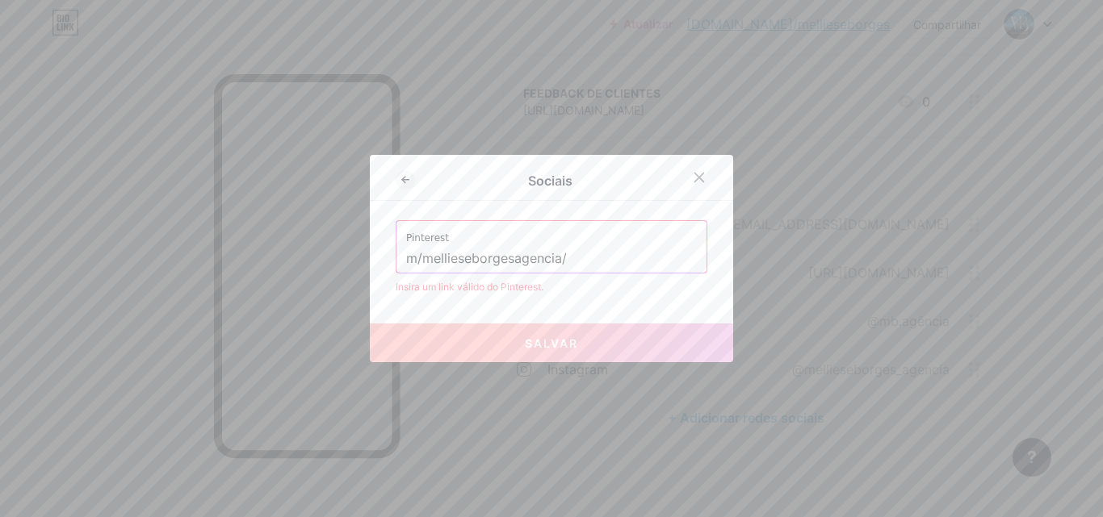
drag, startPoint x: 565, startPoint y: 256, endPoint x: 337, endPoint y: 275, distance: 228.4
click at [337, 275] on div "Sociais Pinterest m/mellieseborgesagencia/ Insira um link válido do Pinterest. …" at bounding box center [551, 258] width 1103 height 517
click at [532, 263] on input "text" at bounding box center [551, 258] width 291 height 27
paste input "https://pin.it/3RLFHJXSB"
type input "https://pin.it/3RLFHJXSB"
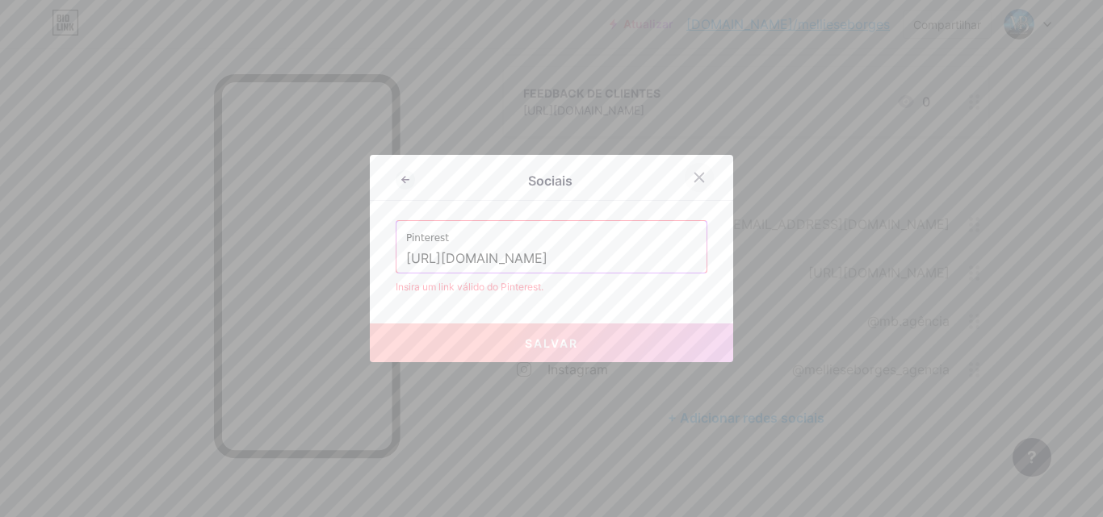
click at [697, 175] on icon at bounding box center [699, 177] width 13 height 13
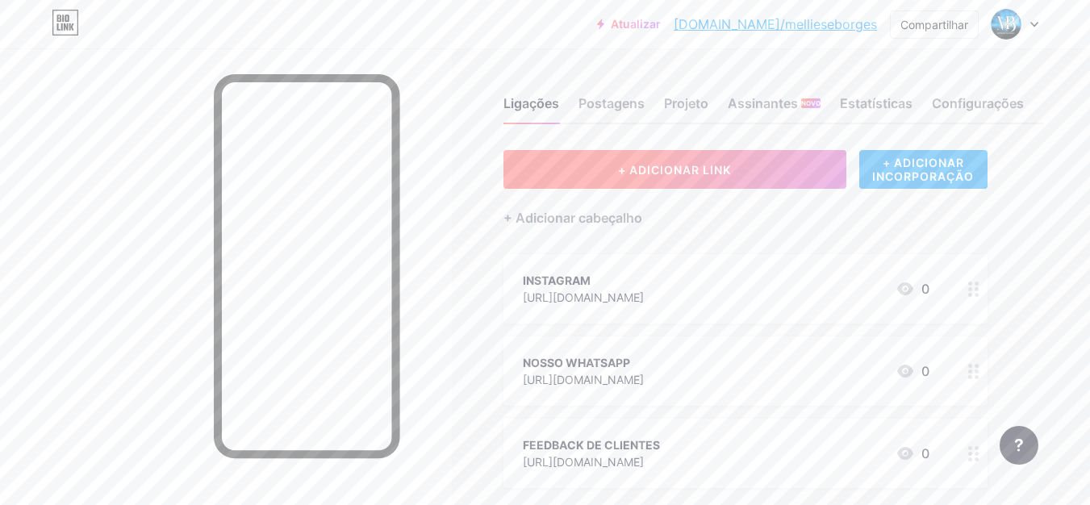
click at [680, 163] on font "+ ADICIONAR LINK" at bounding box center [674, 170] width 113 height 14
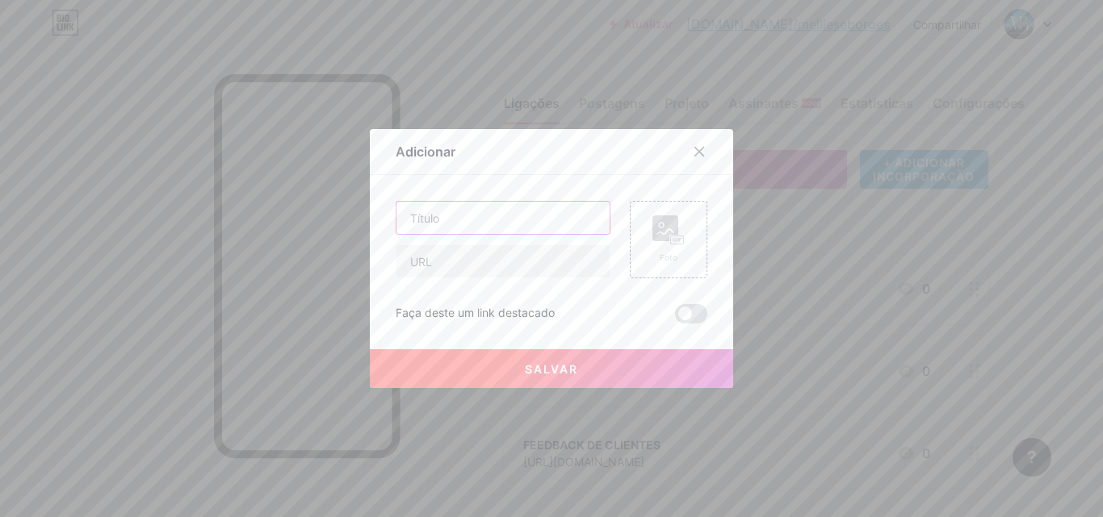
click at [500, 226] on input "text" at bounding box center [502, 218] width 213 height 32
type input "CONHEÇA NOSSA AGENCIA"
click at [558, 269] on input "text" at bounding box center [502, 261] width 213 height 32
paste input "https://www.agenciamellieseborges.com.br/p%C3%A1gina-inicial"
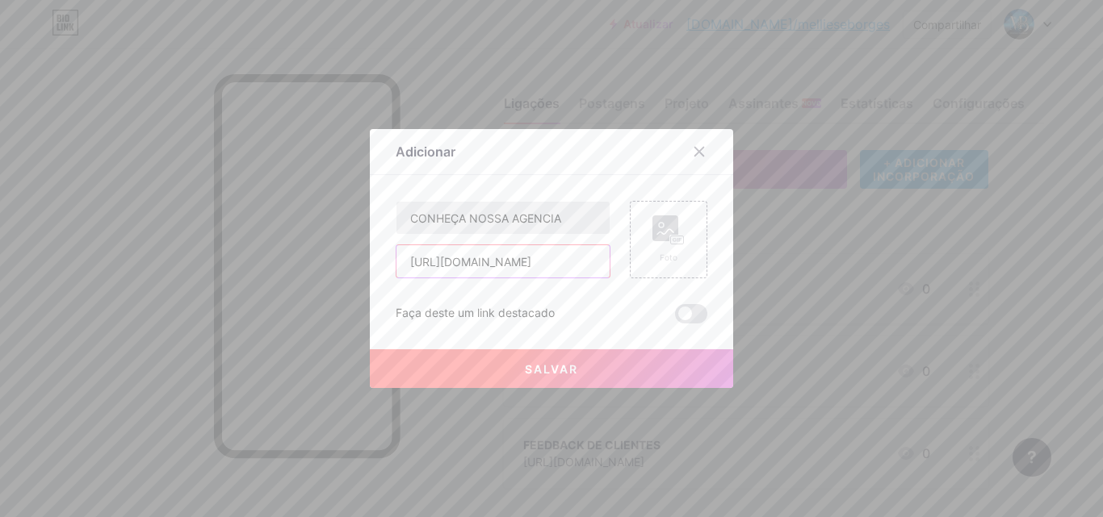
type input "https://www.agenciamellieseborges.com.br/p%C3%A1gina-inicial"
click at [529, 219] on input "CONHEÇA NOSSA AGENCIA" at bounding box center [502, 218] width 213 height 32
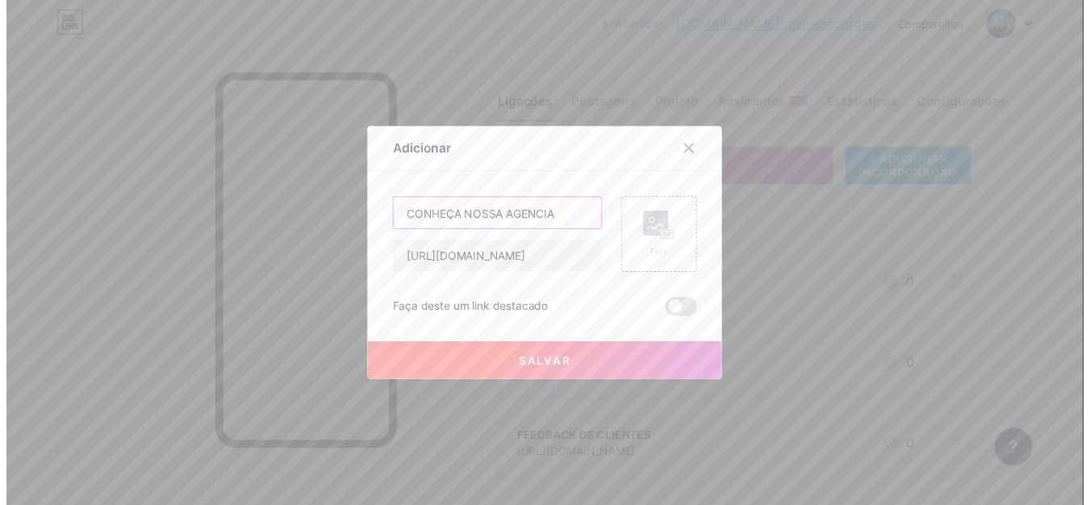
scroll to position [0, 0]
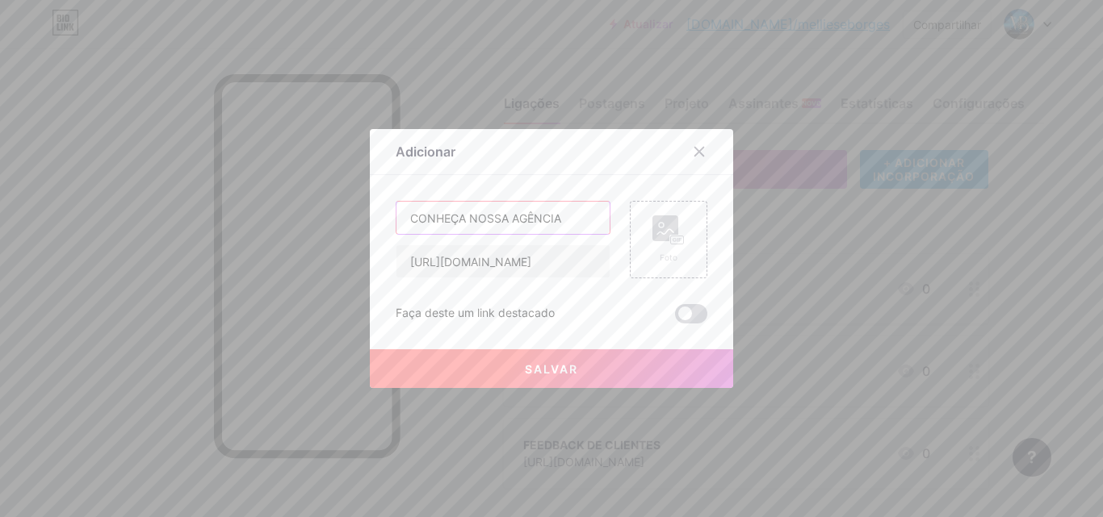
type input "CONHEÇA NOSSA AGÊNCIA"
click at [689, 311] on span at bounding box center [691, 313] width 32 height 19
click at [675, 318] on input "checkbox" at bounding box center [675, 318] width 0 height 0
click at [525, 367] on font "Salvar" at bounding box center [551, 369] width 53 height 14
